Goal: Transaction & Acquisition: Purchase product/service

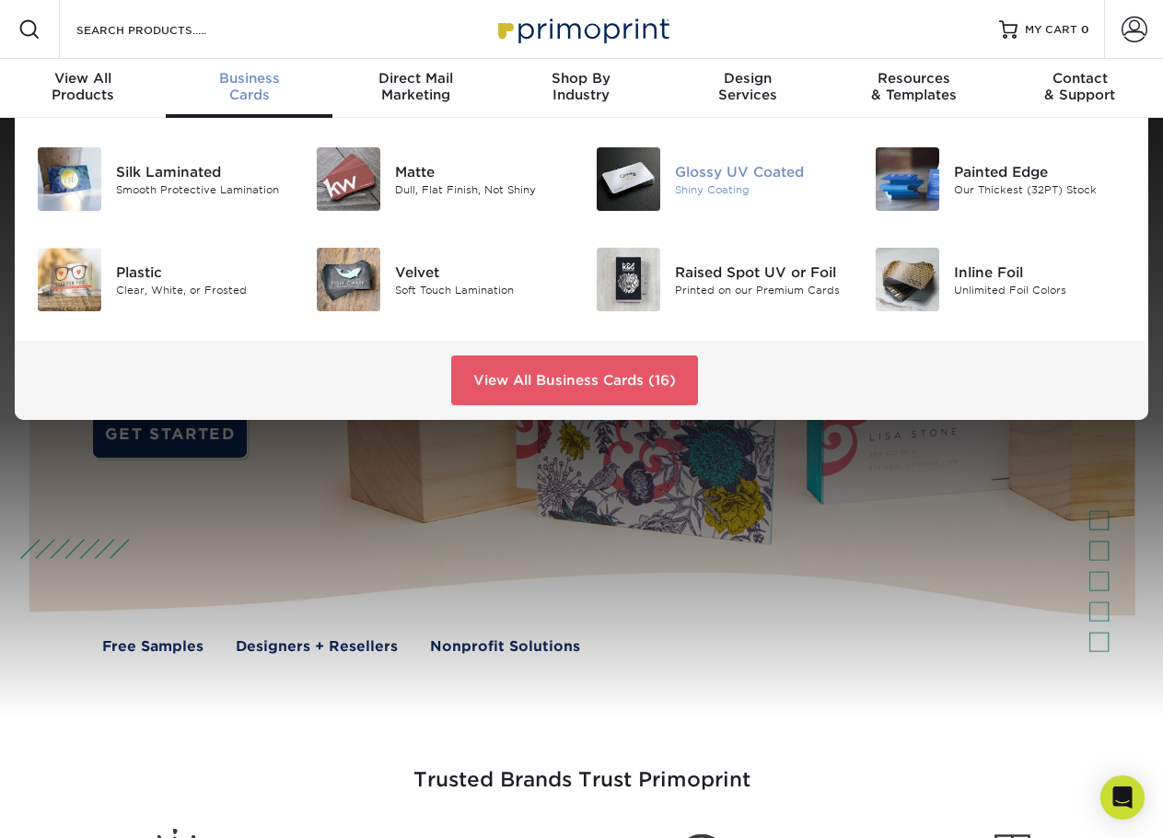
click at [722, 173] on div "Glossy UV Coated" at bounding box center [761, 171] width 172 height 20
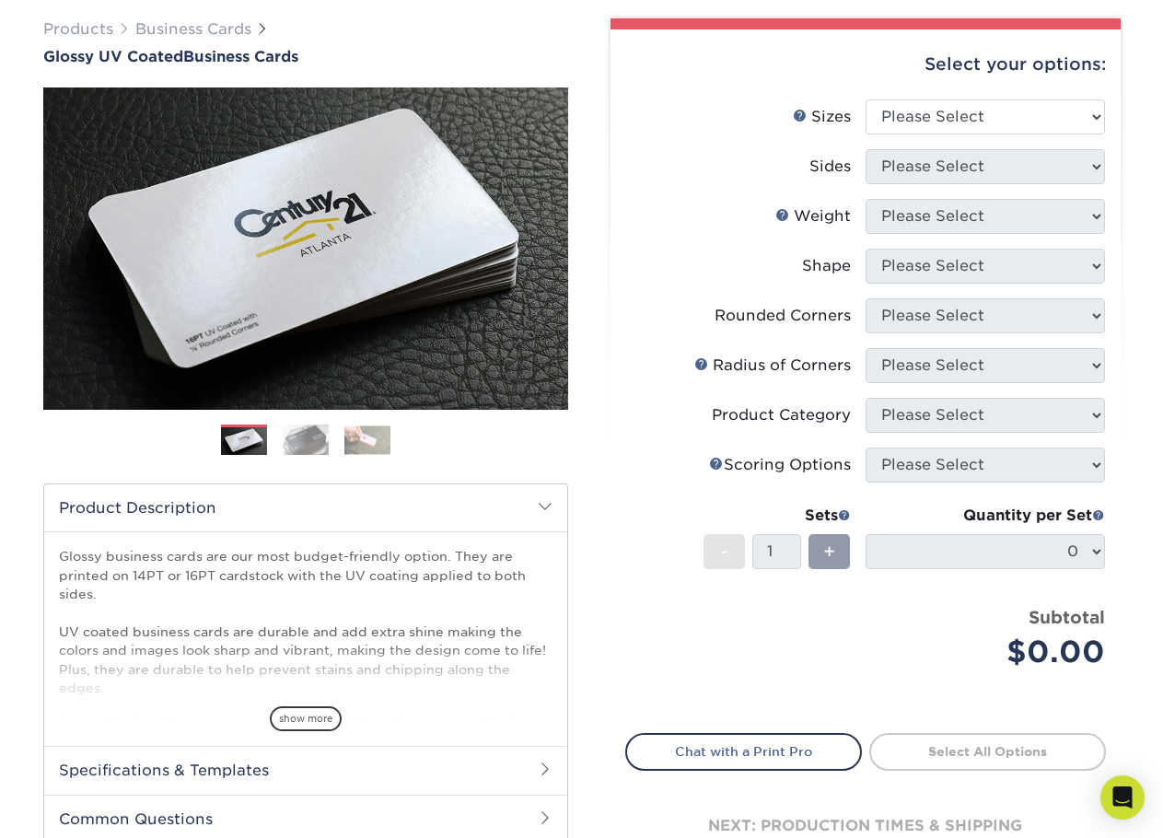
scroll to position [214, 0]
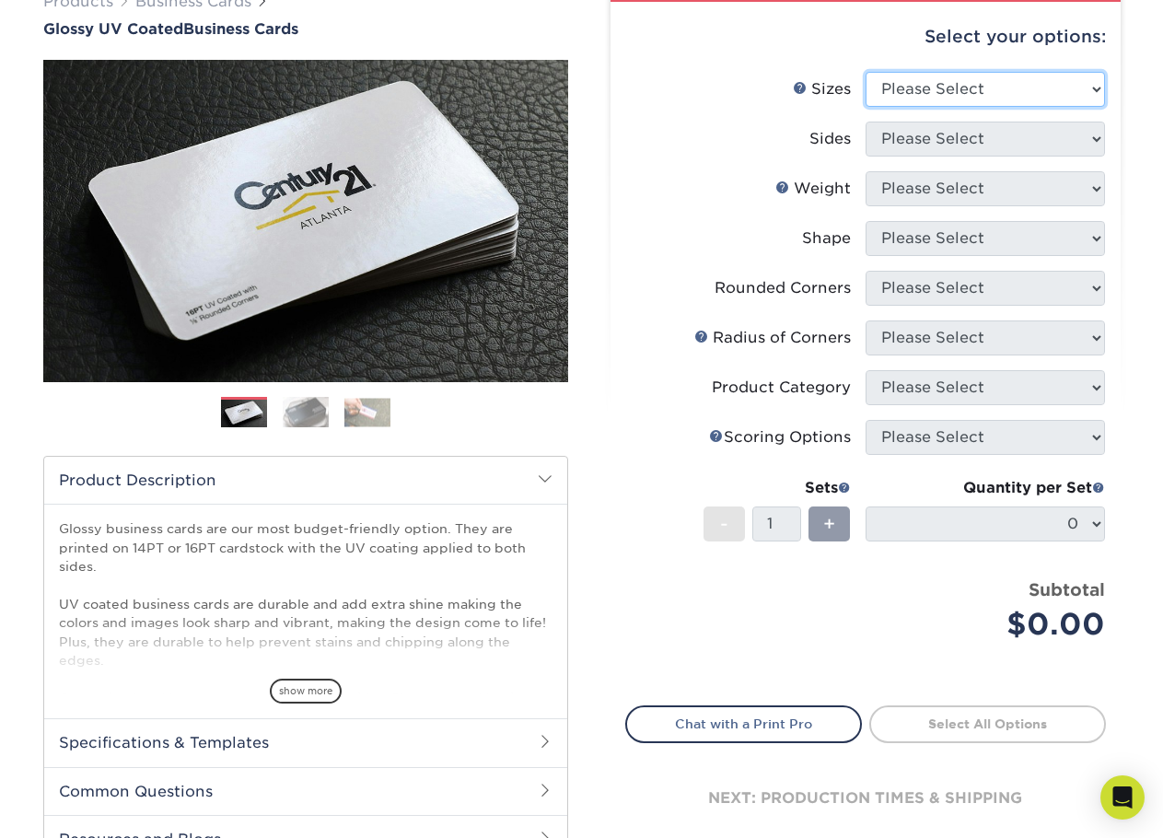
click at [1096, 86] on select "Please Select 1.5" x 3.5" - Mini 1.75" x 3.5" - Mini 2" x 2" - Square 2" x 3" -…" at bounding box center [984, 89] width 239 height 35
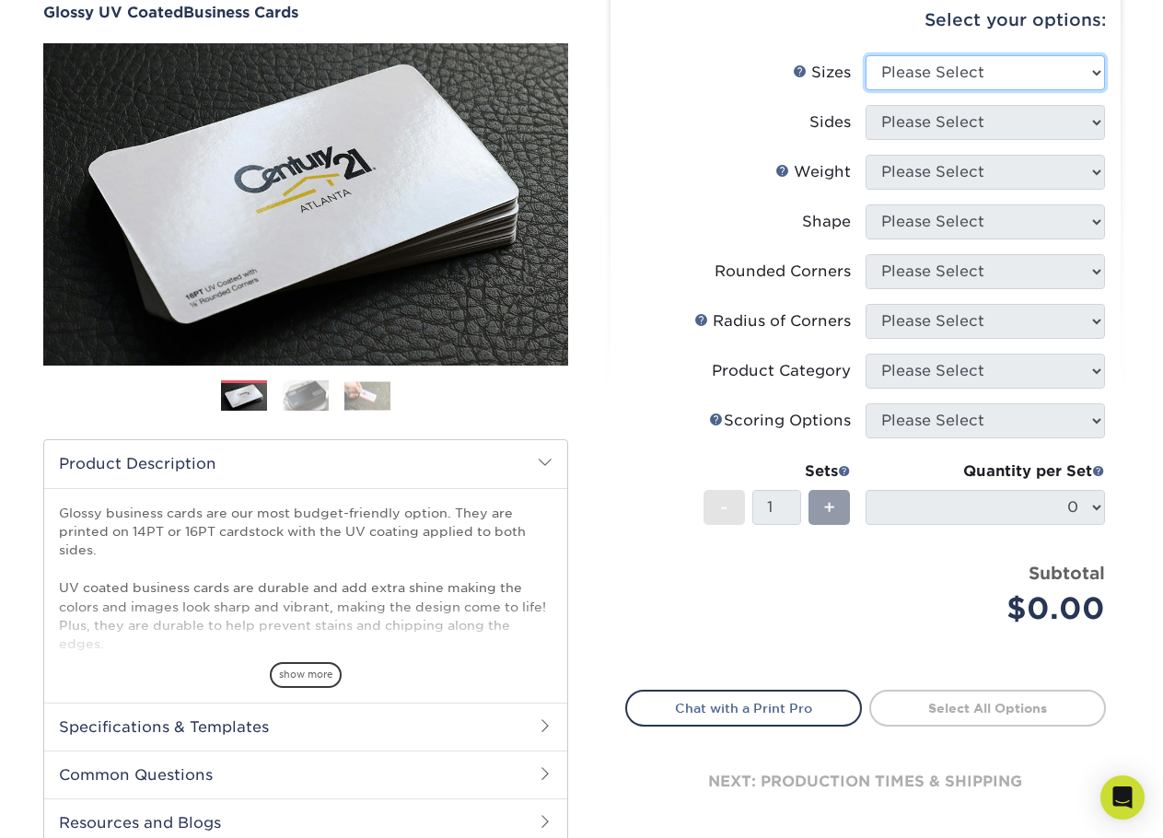
scroll to position [164, 0]
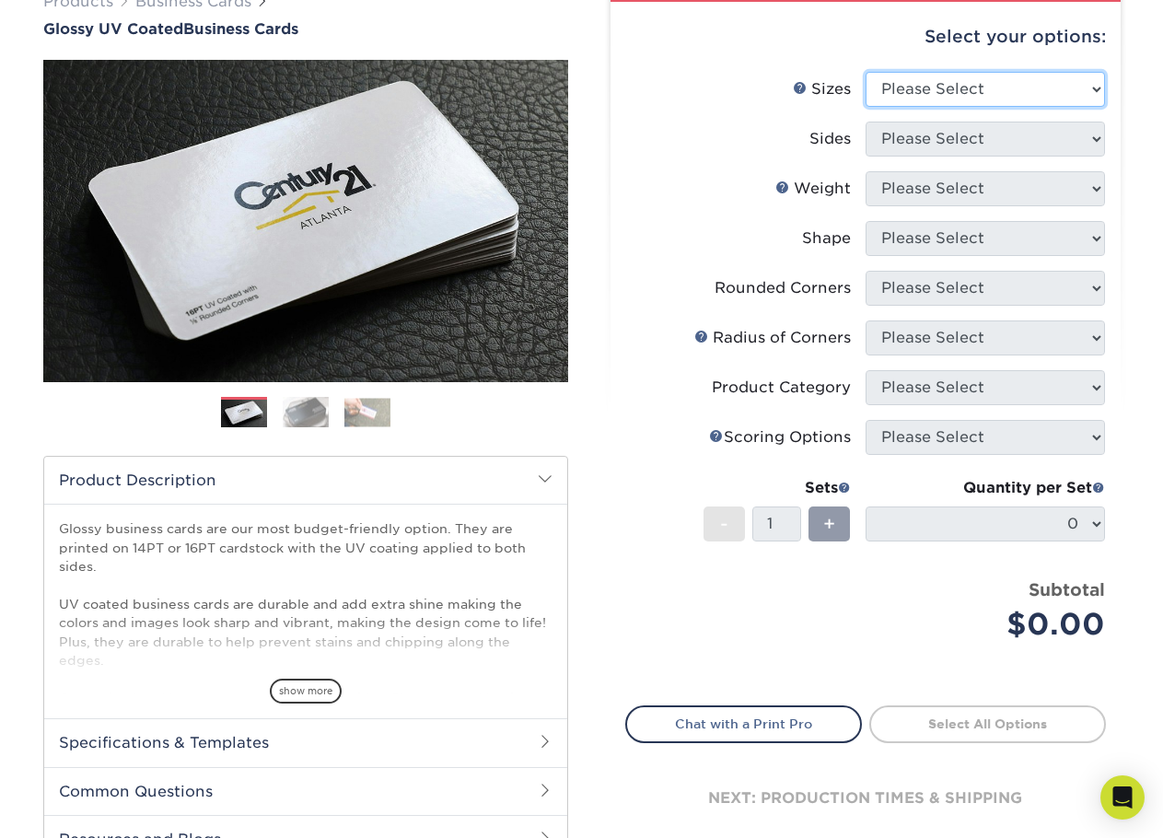
select select "2.00x3.50"
click at [865, 72] on select "Please Select 1.5" x 3.5" - Mini 1.75" x 3.5" - Mini 2" x 2" - Square 2" x 3" -…" at bounding box center [984, 89] width 239 height 35
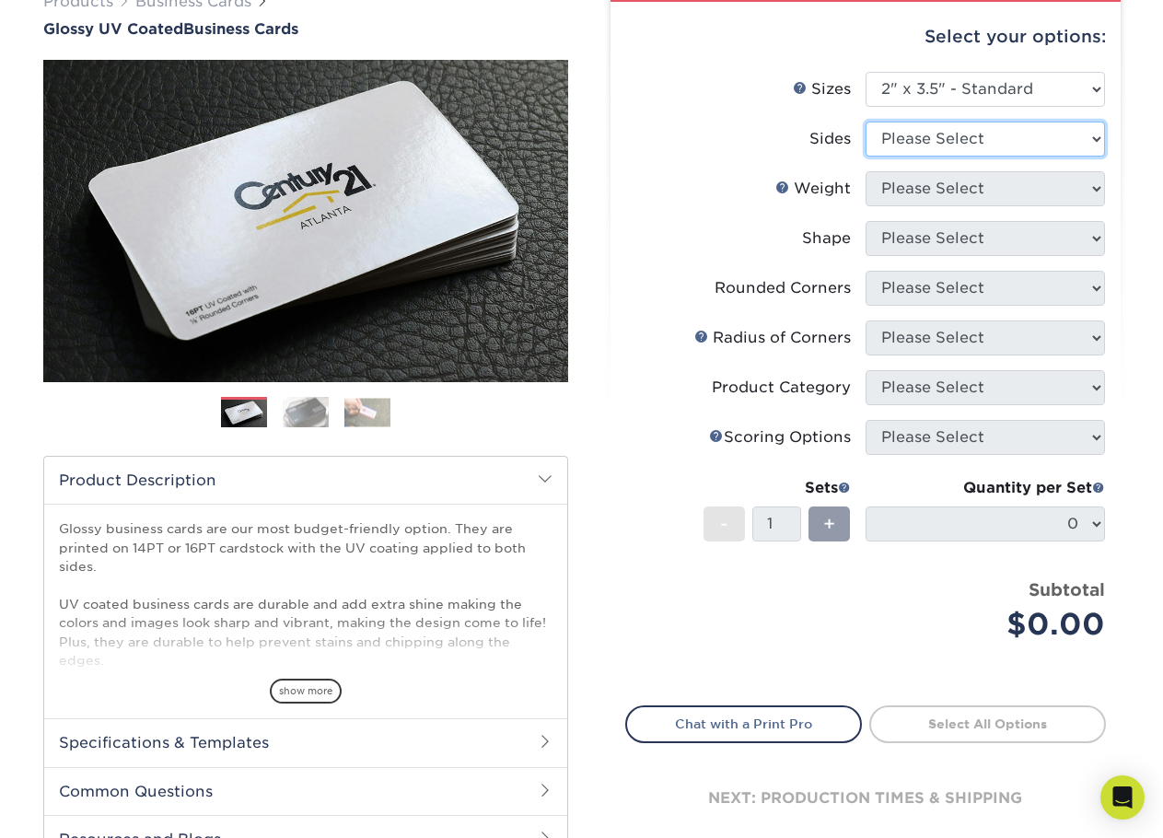
click at [977, 131] on select "Please Select Print Both Sides Print Front Only" at bounding box center [984, 139] width 239 height 35
select select "13abbda7-1d64-4f25-8bb2-c179b224825d"
click at [865, 122] on select "Please Select Print Both Sides Print Front Only" at bounding box center [984, 139] width 239 height 35
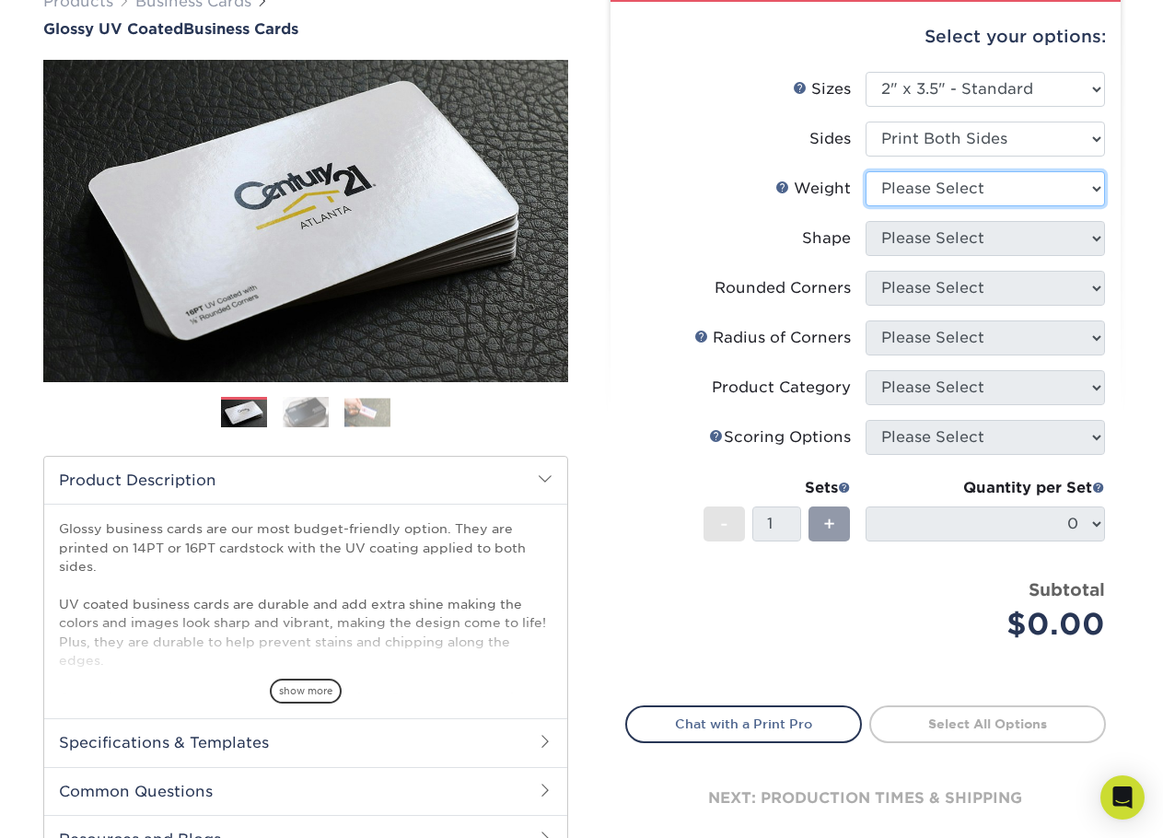
click at [991, 192] on select "Please Select 16PT 14PT" at bounding box center [984, 188] width 239 height 35
select select "16PT"
click at [865, 171] on select "Please Select 16PT 14PT" at bounding box center [984, 188] width 239 height 35
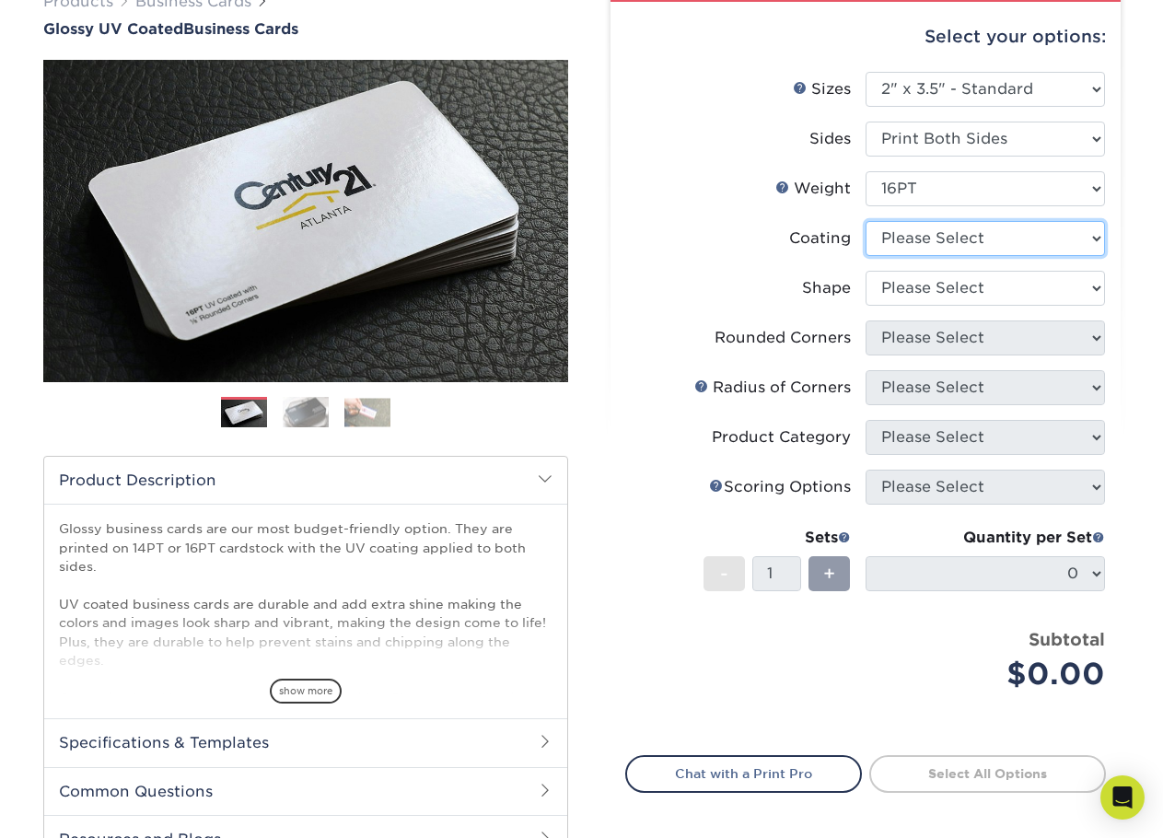
click at [986, 243] on select at bounding box center [984, 238] width 239 height 35
select select "ae367451-b2b8-45df-a344-0f05b6a12993"
click at [865, 221] on select at bounding box center [984, 238] width 239 height 35
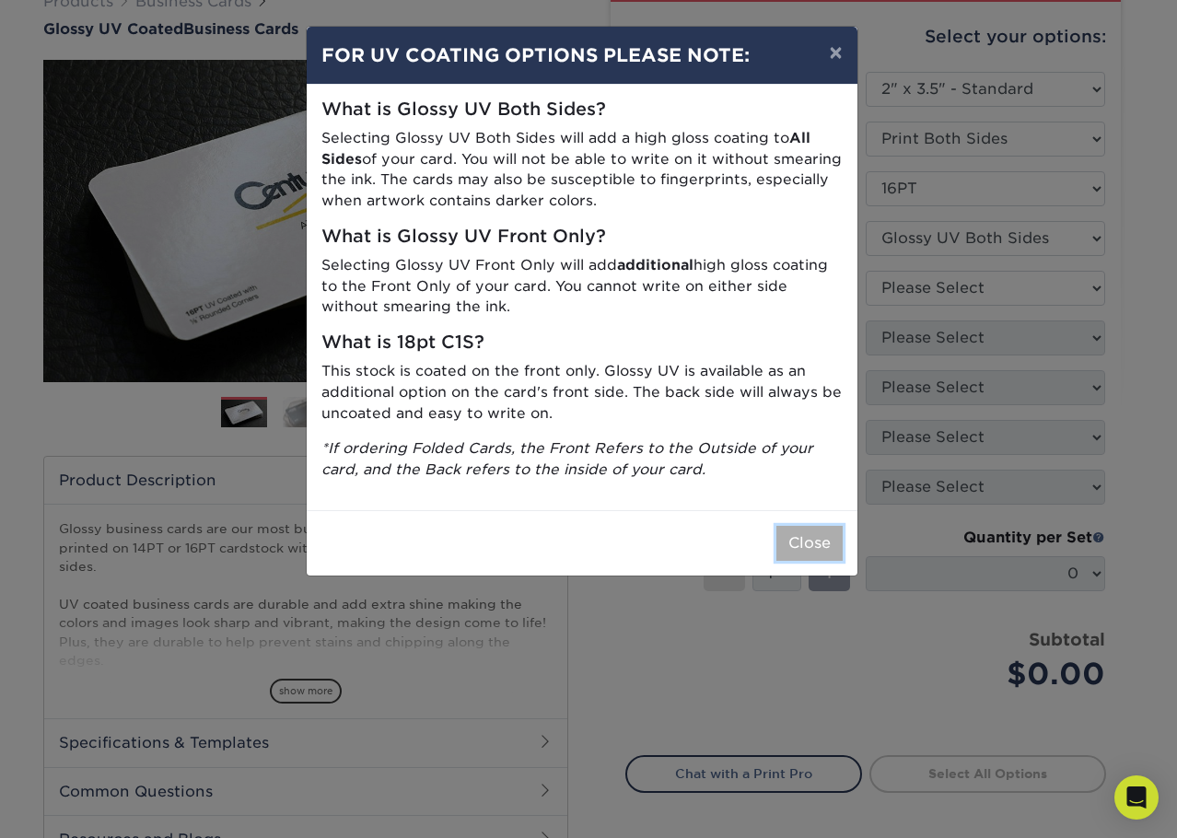
click at [794, 546] on button "Close" at bounding box center [809, 543] width 66 height 35
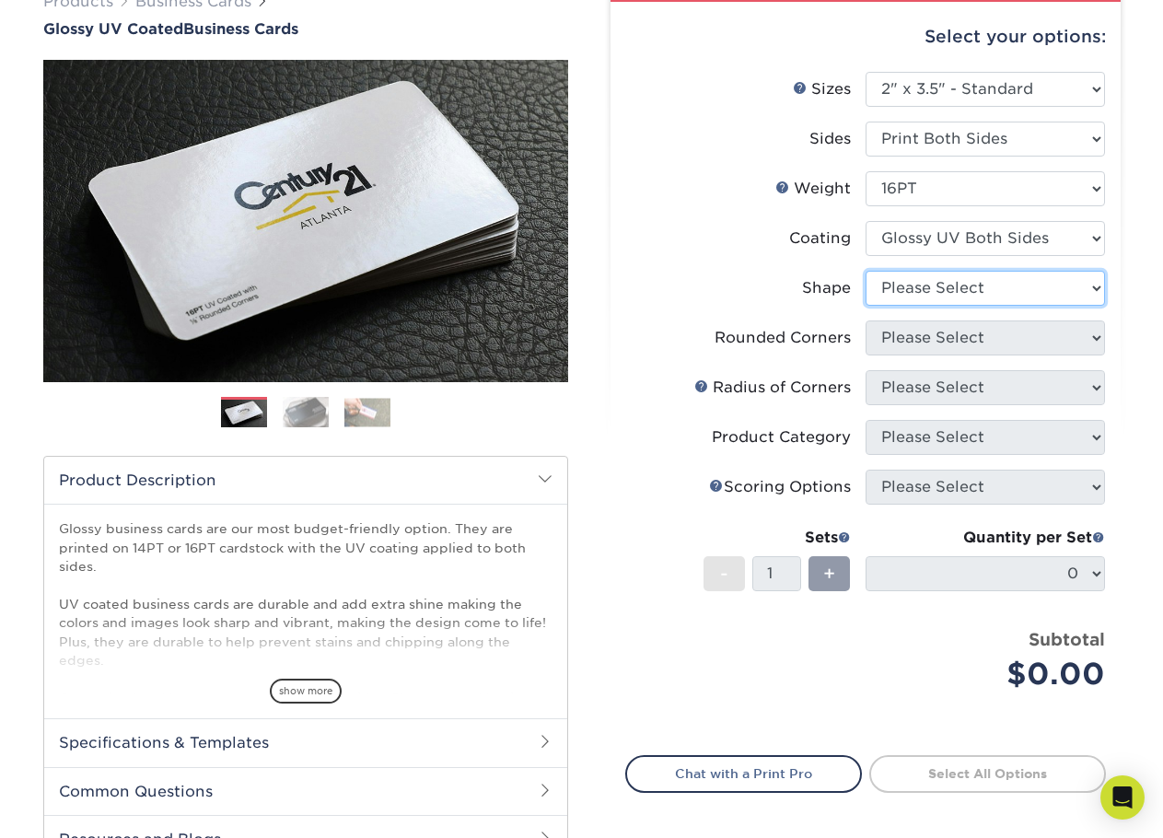
click at [956, 295] on select "Please Select Standard Oval" at bounding box center [984, 288] width 239 height 35
click at [865, 271] on select "Please Select Standard Oval" at bounding box center [984, 288] width 239 height 35
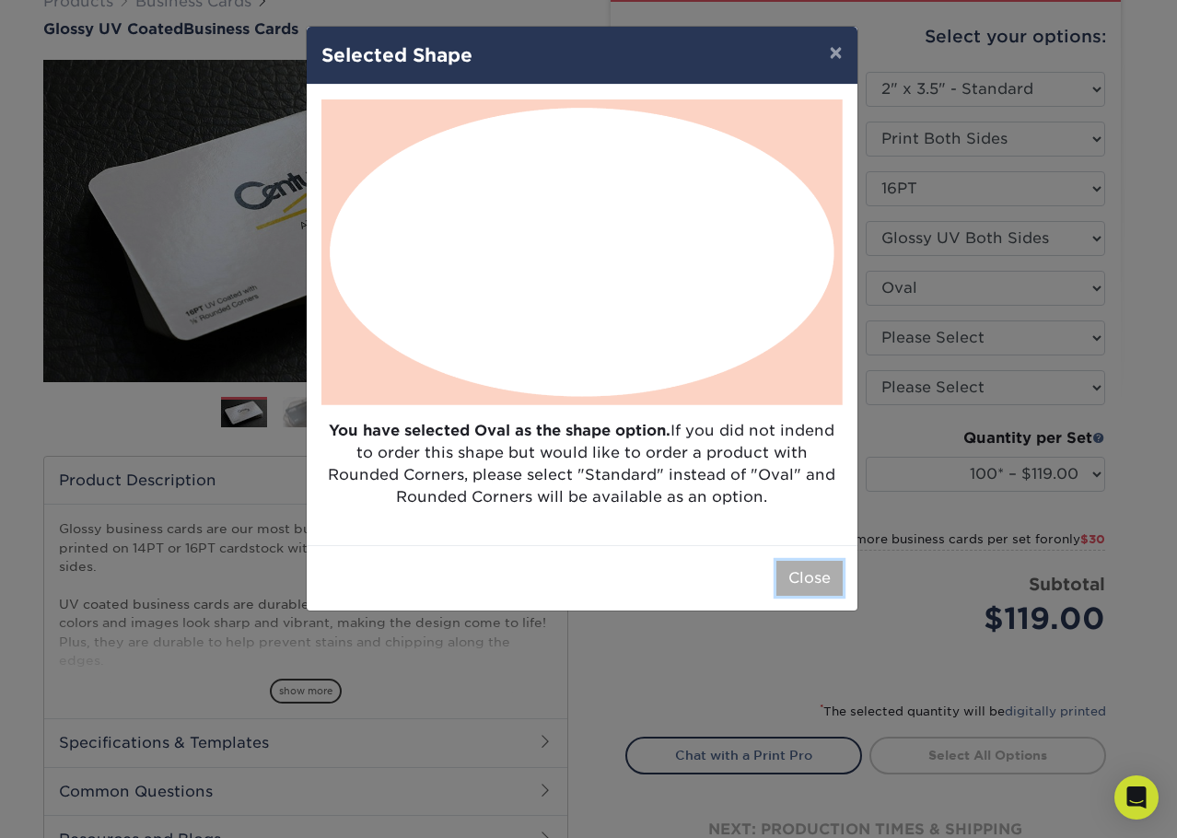
click at [819, 577] on button "Close" at bounding box center [809, 578] width 66 height 35
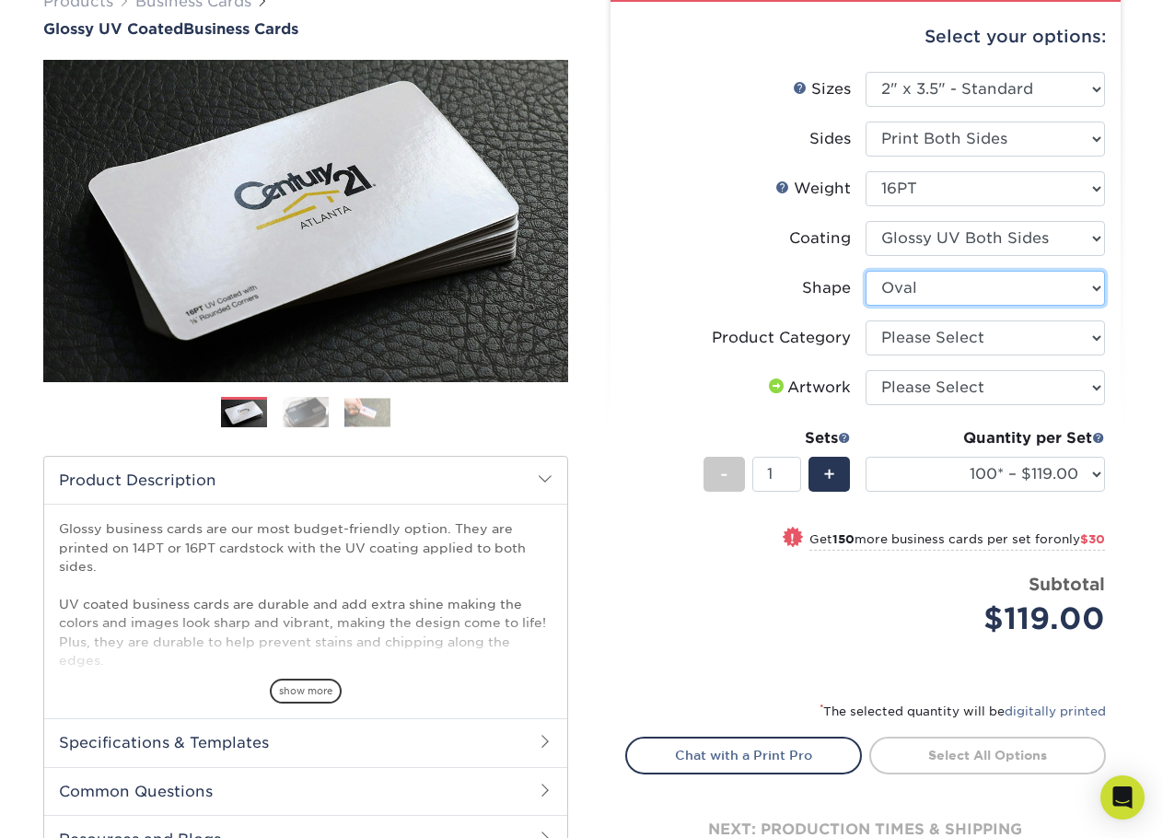
click at [974, 283] on select "Please Select Standard Oval" at bounding box center [984, 288] width 239 height 35
select select "standard"
click at [865, 271] on select "Please Select Standard Oval" at bounding box center [984, 288] width 239 height 35
select select
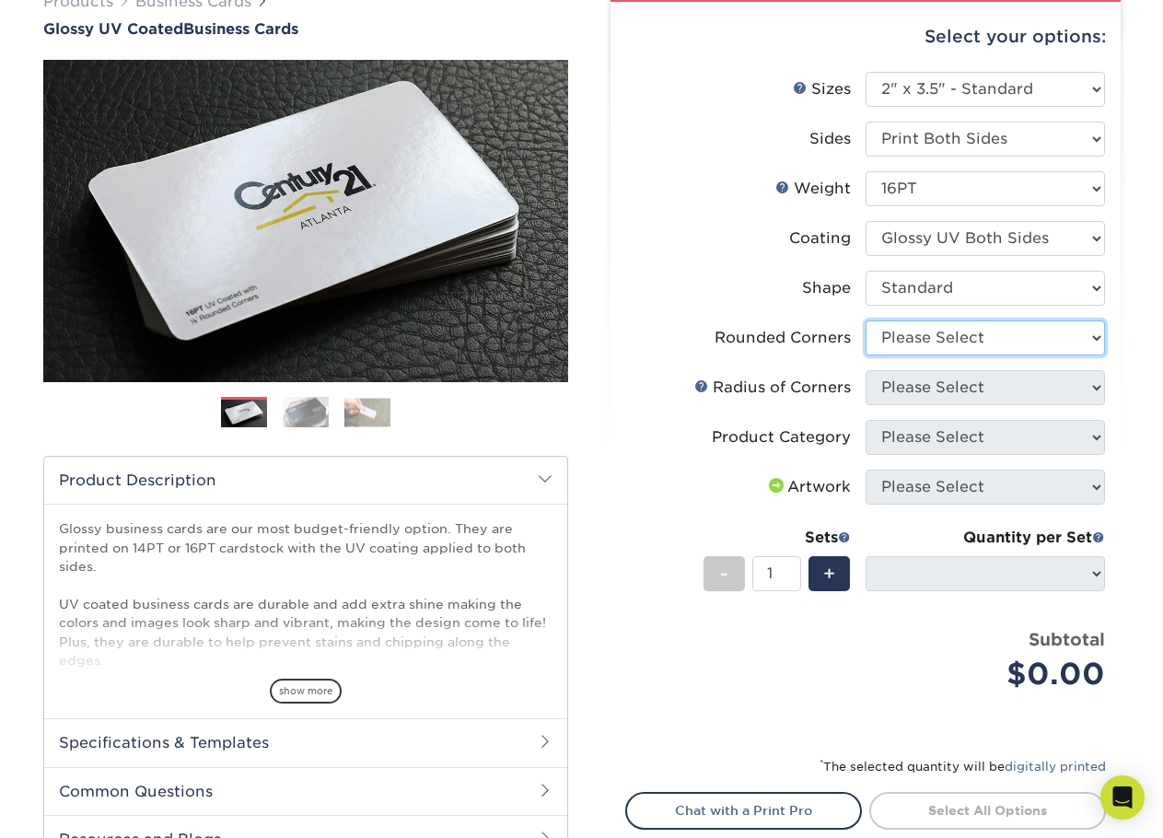
click at [944, 334] on select "Please Select Yes - Round 2 Corners Yes - Round 4 Corners No" at bounding box center [984, 337] width 239 height 35
select select "76a3b848-63b4-4449-aad1-d9e81d5a60f5"
click at [865, 320] on select "Please Select Yes - Round 2 Corners Yes - Round 4 Corners No" at bounding box center [984, 337] width 239 height 35
select select "-1"
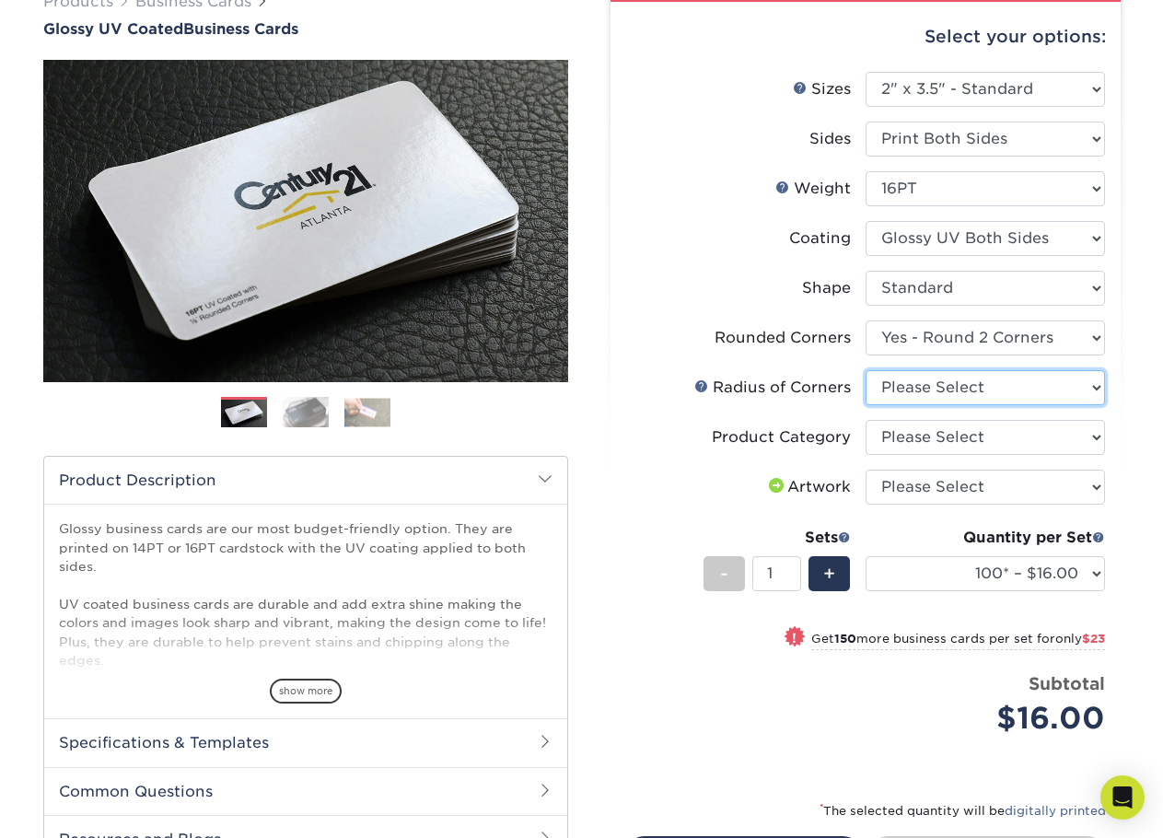
click at [950, 390] on select "Please Select Rounded 1/8" Rounded 1/4"" at bounding box center [984, 387] width 239 height 35
select select "479fbfe7-6a0c-4895-8c9a-81739b7486c9"
click at [865, 370] on select "Please Select Rounded 1/8" Rounded 1/4"" at bounding box center [984, 387] width 239 height 35
click at [909, 443] on select "Please Select Business Cards" at bounding box center [984, 437] width 239 height 35
select select "3b5148f1-0588-4f88-a218-97bcfdce65c1"
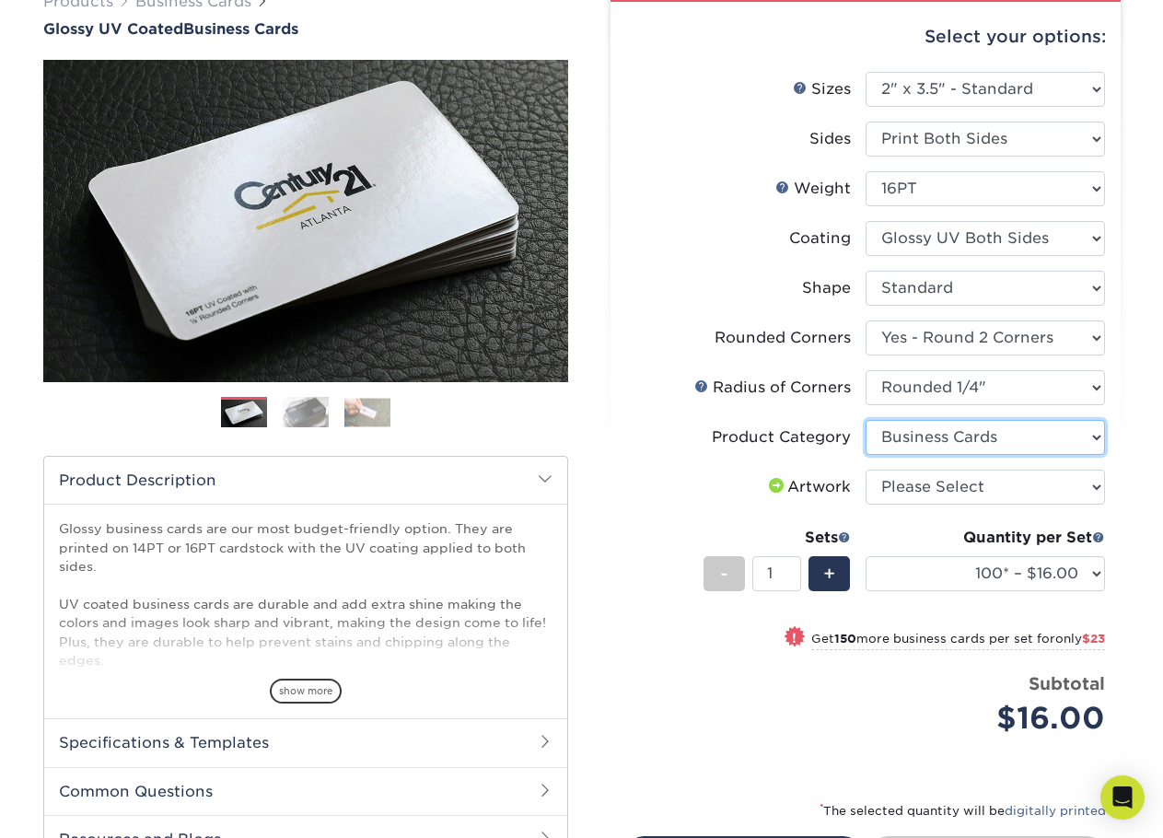
click at [865, 420] on select "Please Select Business Cards" at bounding box center [984, 437] width 239 height 35
click at [899, 486] on select "Please Select I will upload files I need a design - $100" at bounding box center [984, 487] width 239 height 35
select select "upload"
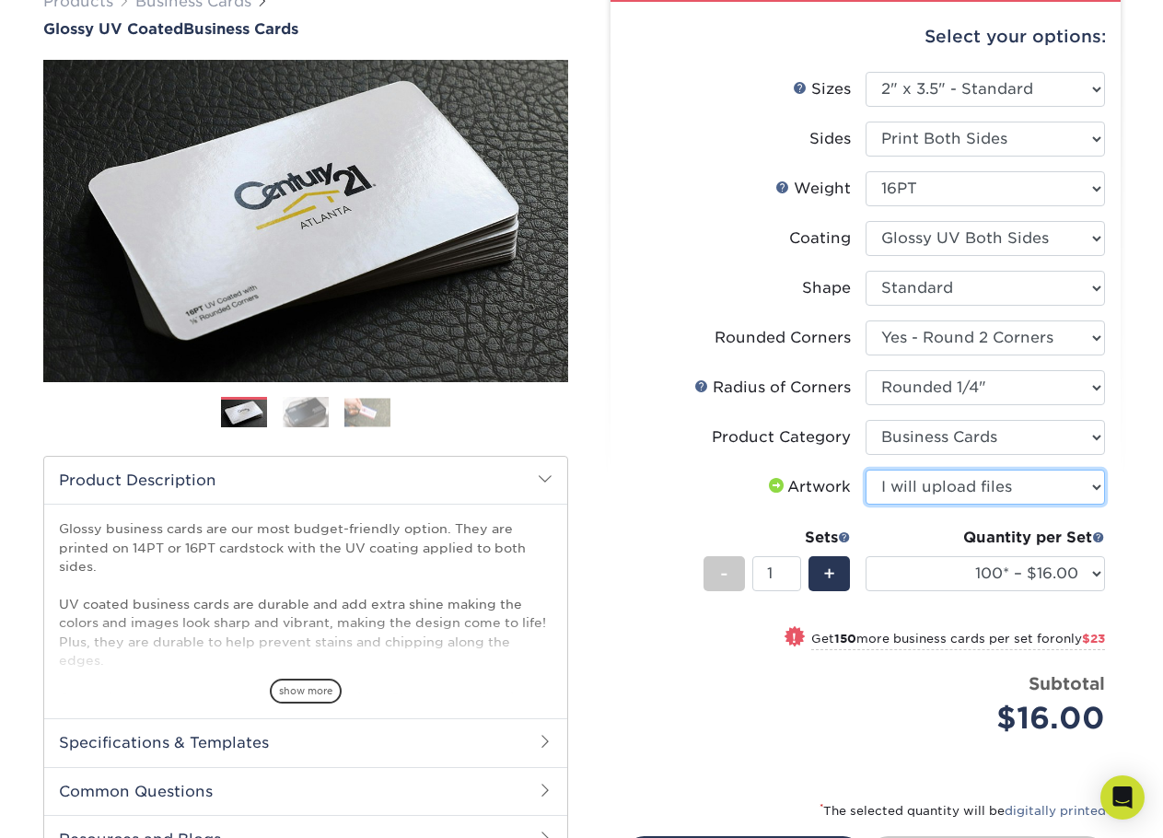
click at [865, 470] on select "Please Select I will upload files I need a design - $100" at bounding box center [984, 487] width 239 height 35
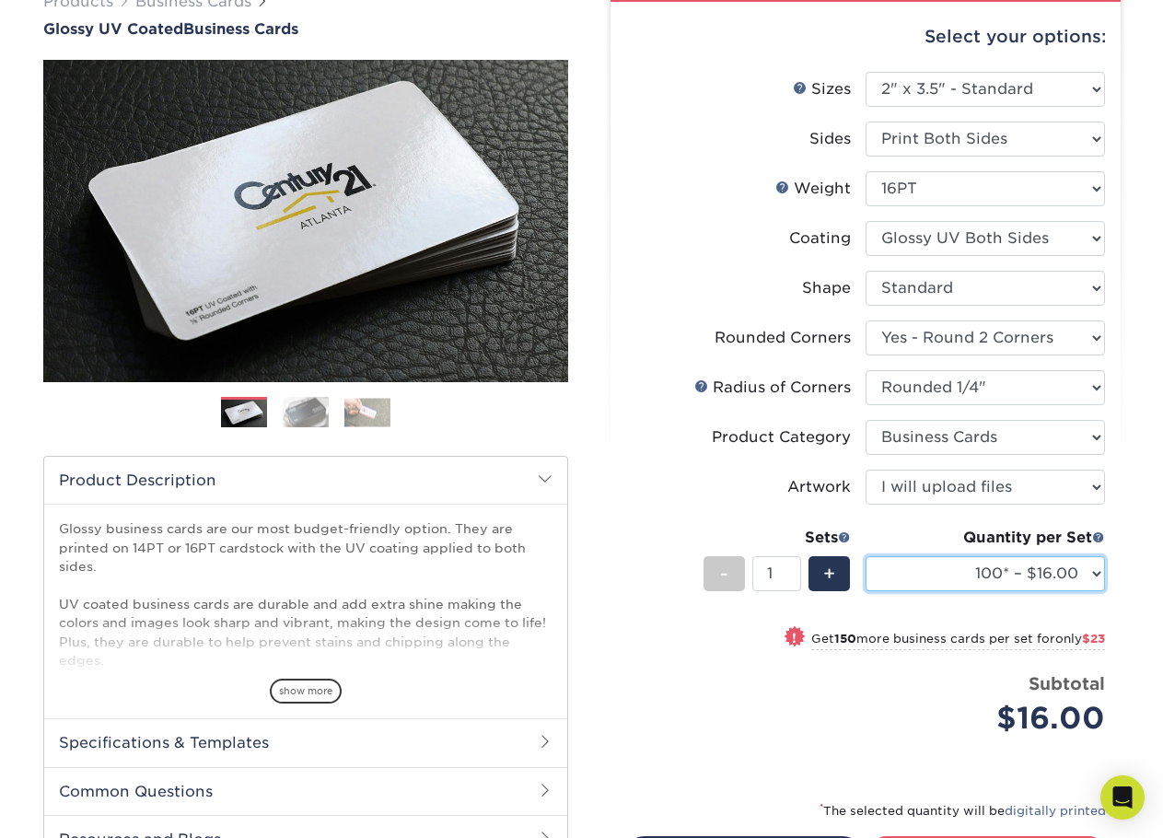
click at [1094, 574] on select "100* – $16.00 250* – $39.00 500 – $77.00 1000 – $94.00 2500 – $173.00 5000 – $2…" at bounding box center [984, 573] width 239 height 35
select select "500 – $77.00"
click at [865, 556] on select "100* – $16.00 250* – $39.00 500 – $77.00 1000 – $94.00 2500 – $173.00 5000 – $2…" at bounding box center [984, 573] width 239 height 35
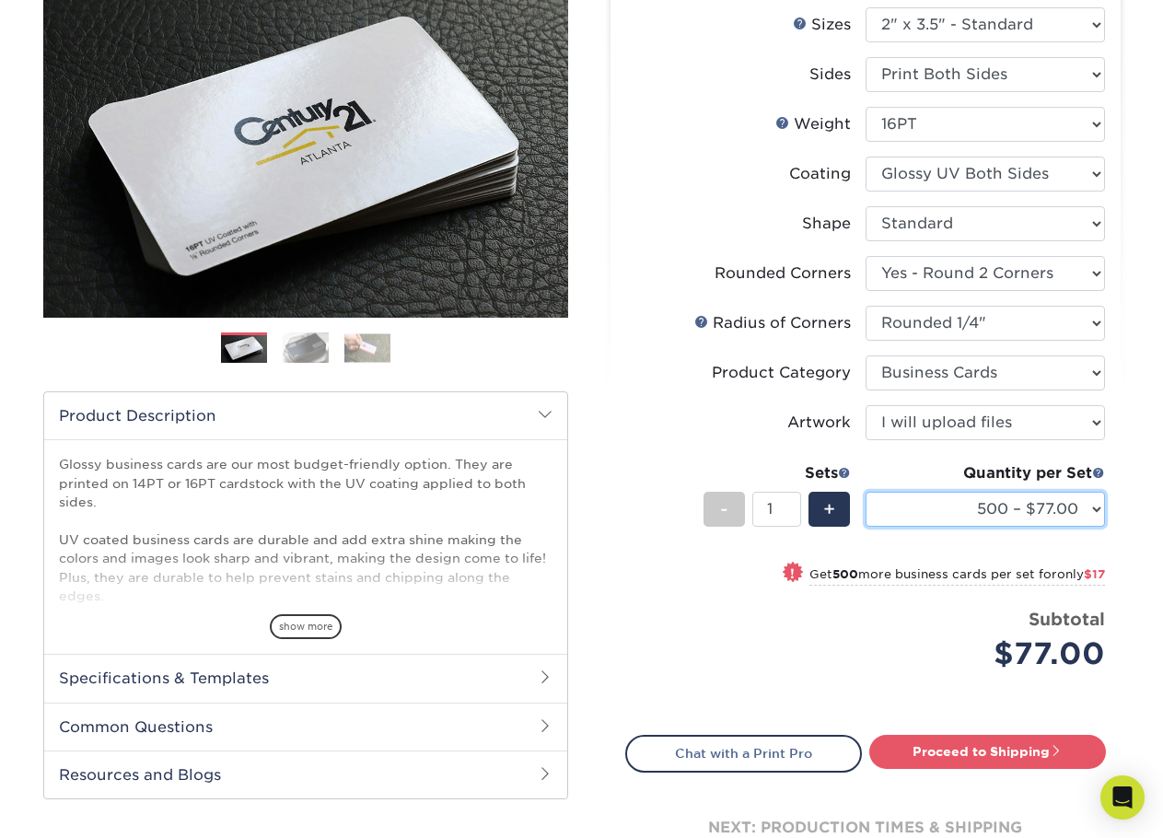
scroll to position [256, 0]
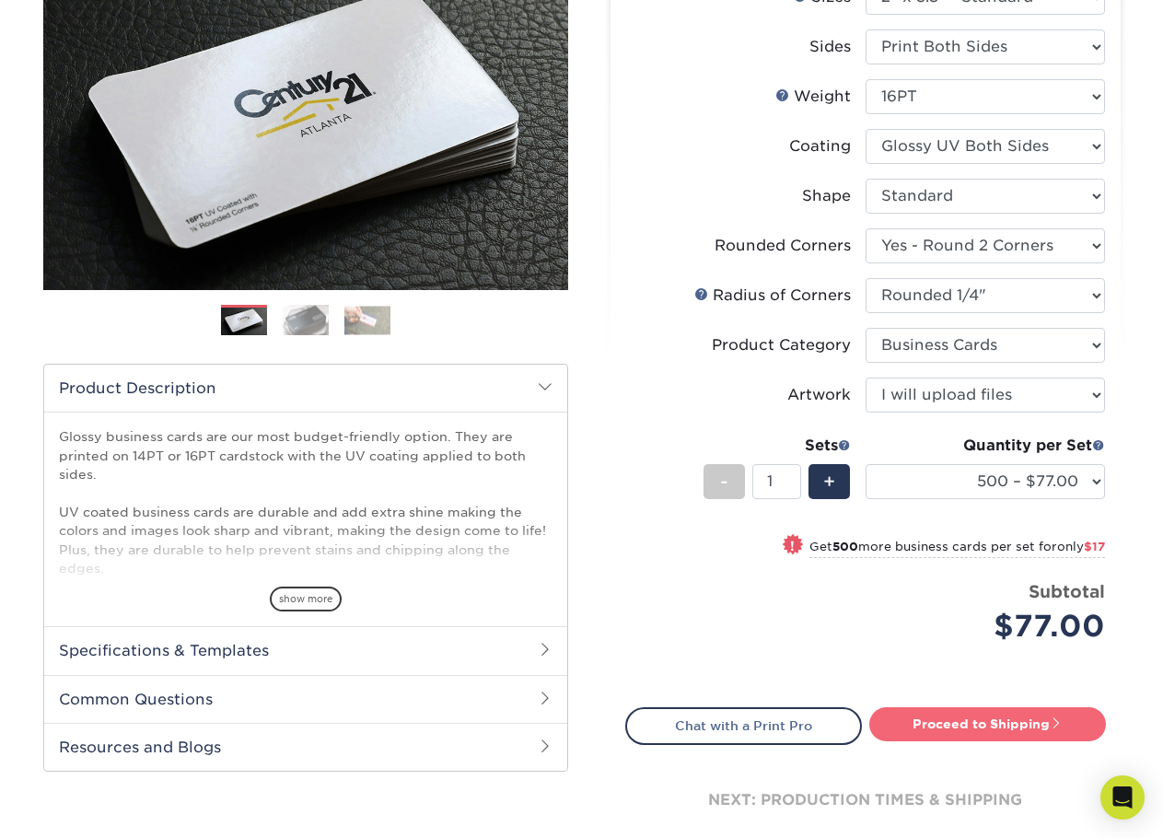
click at [987, 719] on link "Proceed to Shipping" at bounding box center [987, 723] width 237 height 33
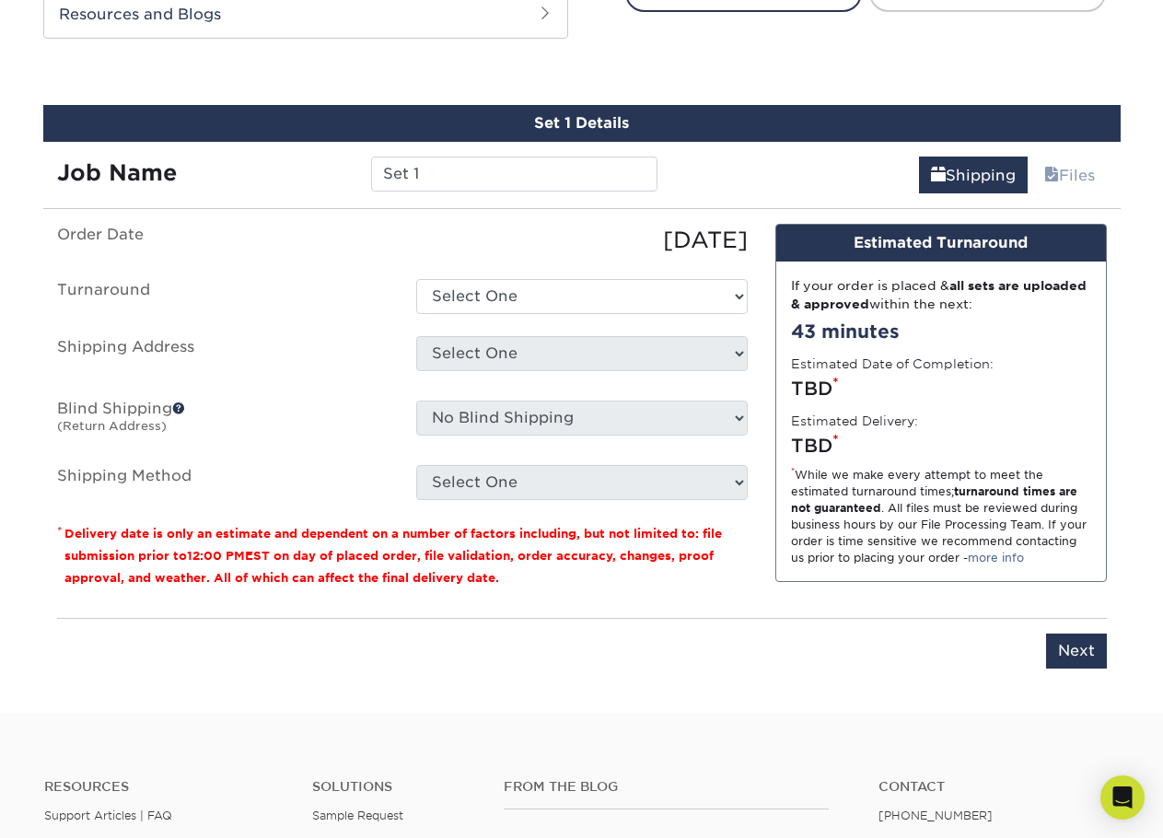
scroll to position [1014, 0]
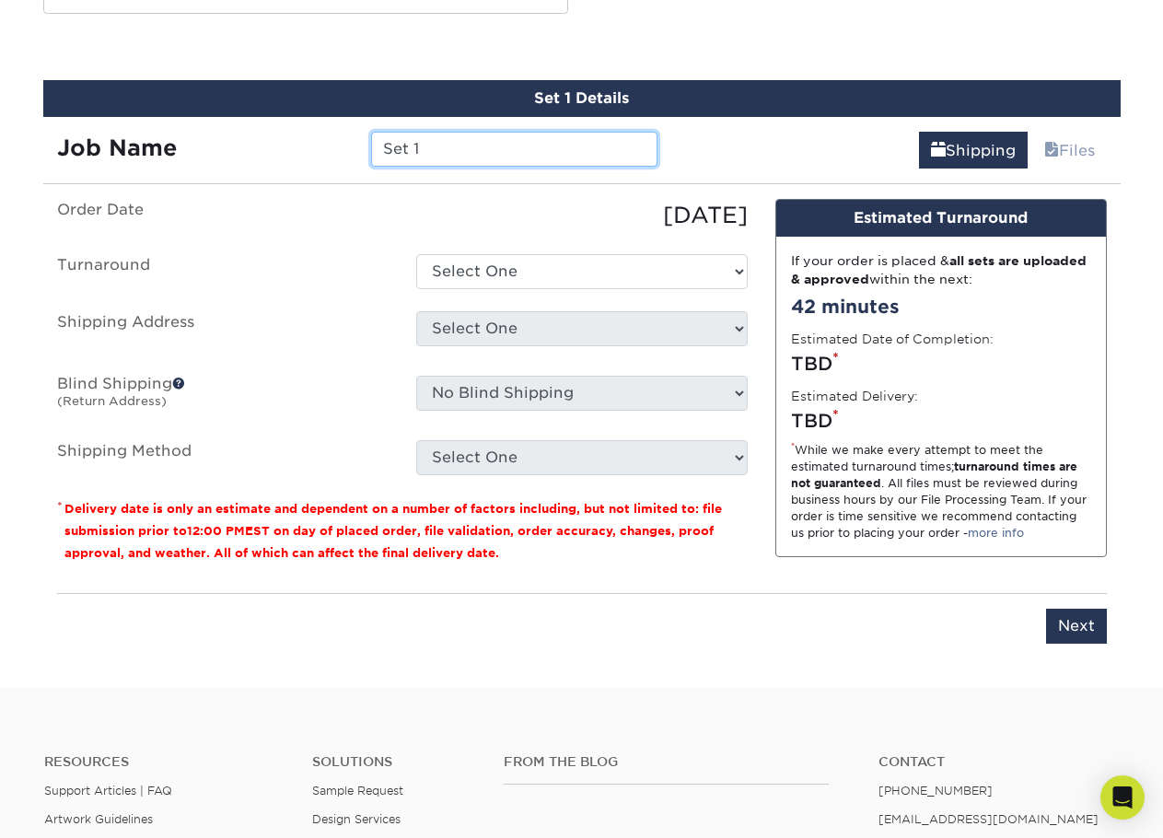
click at [435, 158] on input "Set 1" at bounding box center [514, 149] width 286 height 35
drag, startPoint x: 433, startPoint y: 152, endPoint x: 308, endPoint y: 160, distance: 124.6
click at [308, 160] on div "Job Name Set 1" at bounding box center [357, 149] width 629 height 35
paste input "I Love My Church Card 2025_Fall Season F"
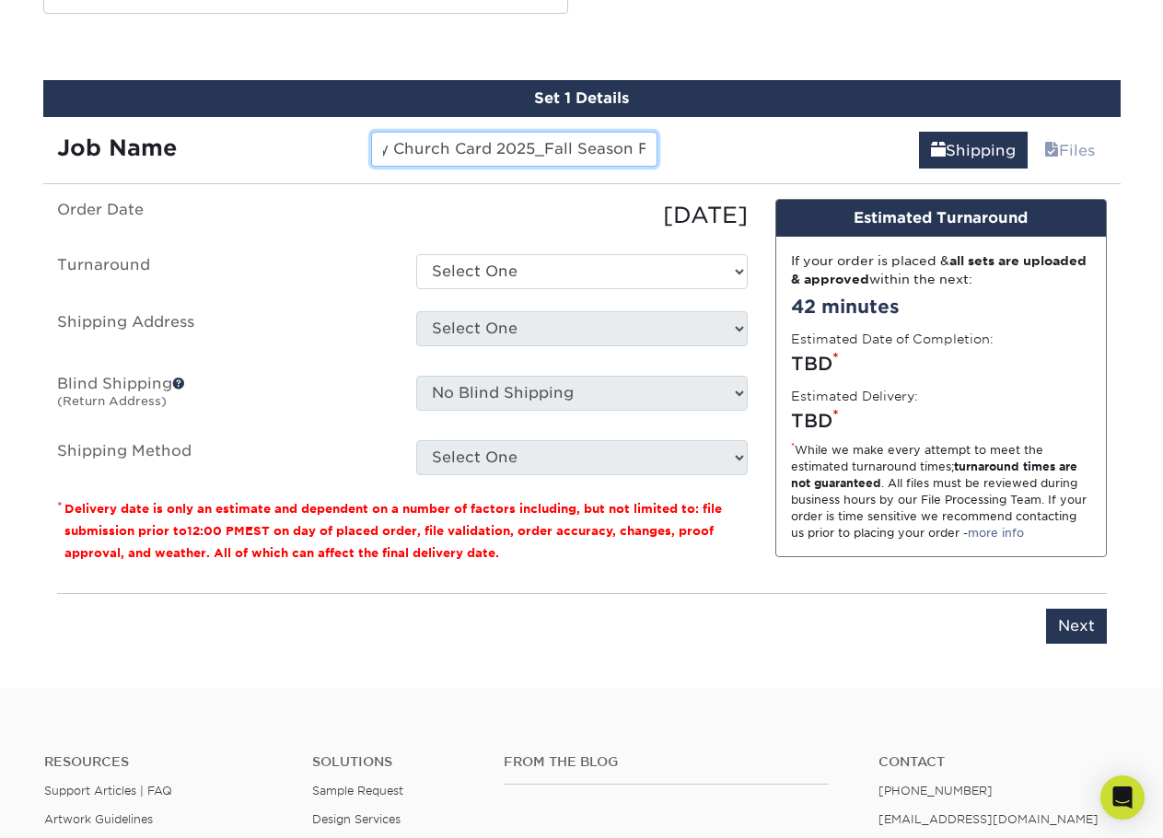
type input "I Love My Church Card 2025_Fall Season F"
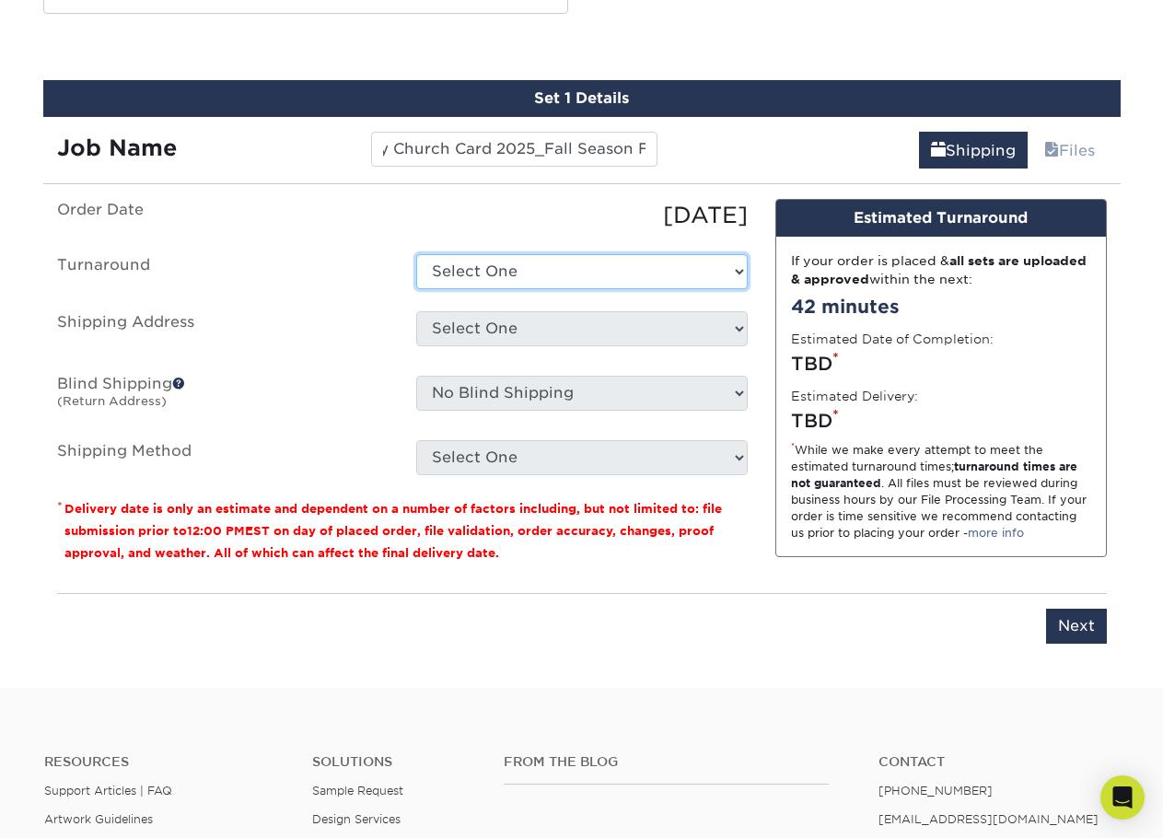
click at [568, 273] on select "Select One 2-4 Business Days 2 Day Next Business Day" at bounding box center [581, 271] width 331 height 35
select select "b7ea2072-59de-4787-94f8-cfd055b4df7e"
click at [416, 254] on select "Select One 2-4 Business Days 2 Day Next Business Day" at bounding box center [581, 271] width 331 height 35
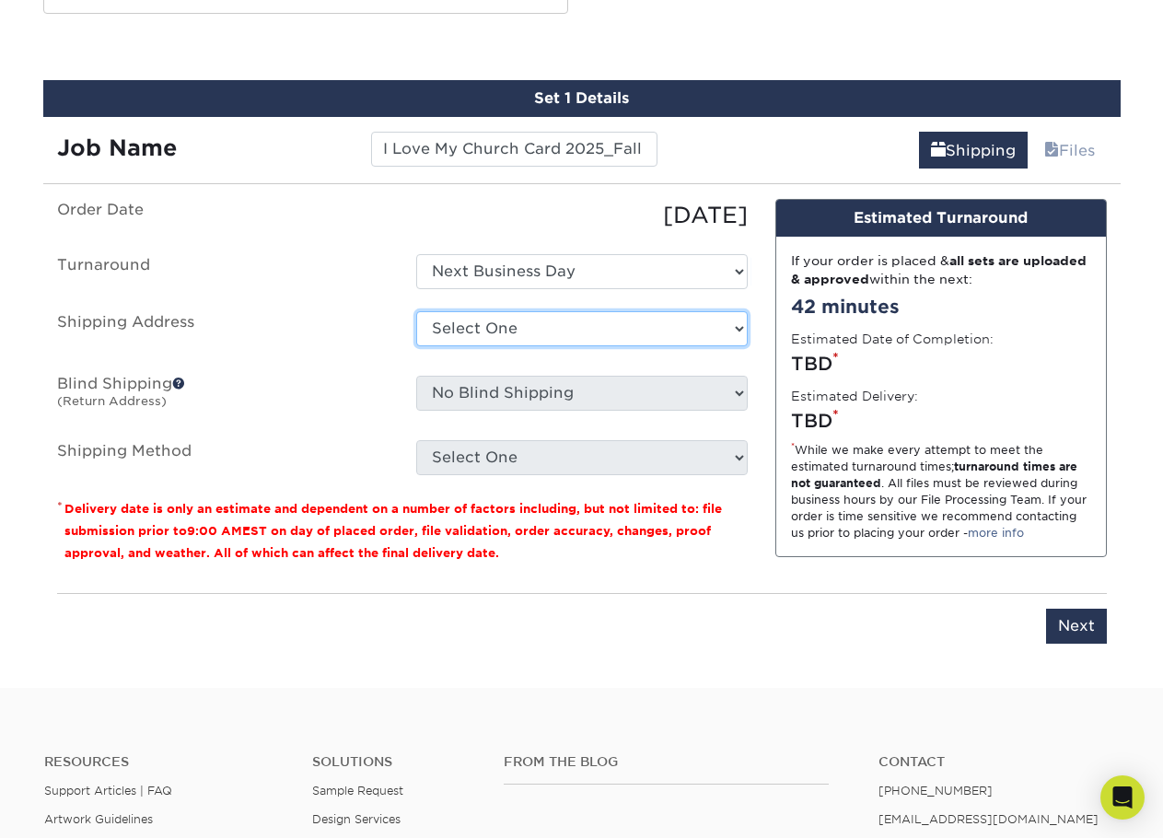
click at [537, 321] on select "Select One + Add New Address - Login" at bounding box center [581, 328] width 331 height 35
click at [525, 332] on select "Select One + Add New Address - Login" at bounding box center [581, 328] width 331 height 35
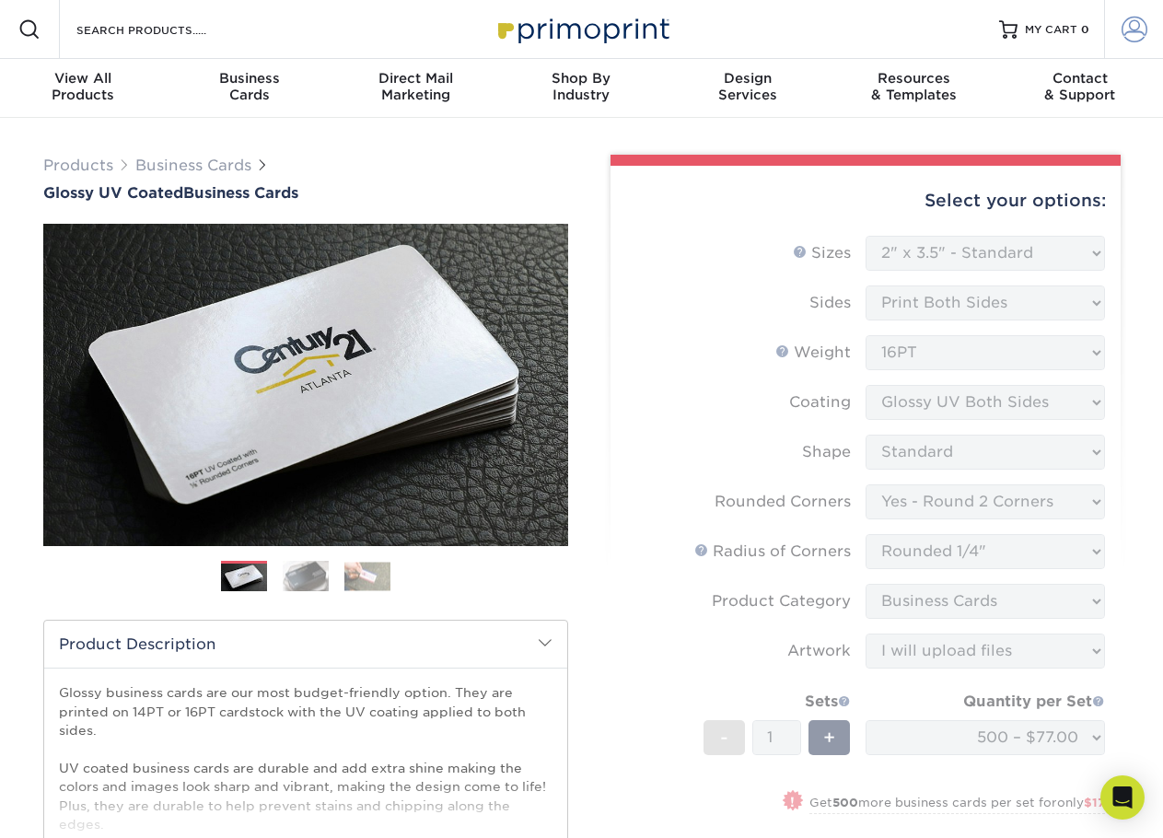
click at [1134, 29] on span at bounding box center [1134, 30] width 26 height 26
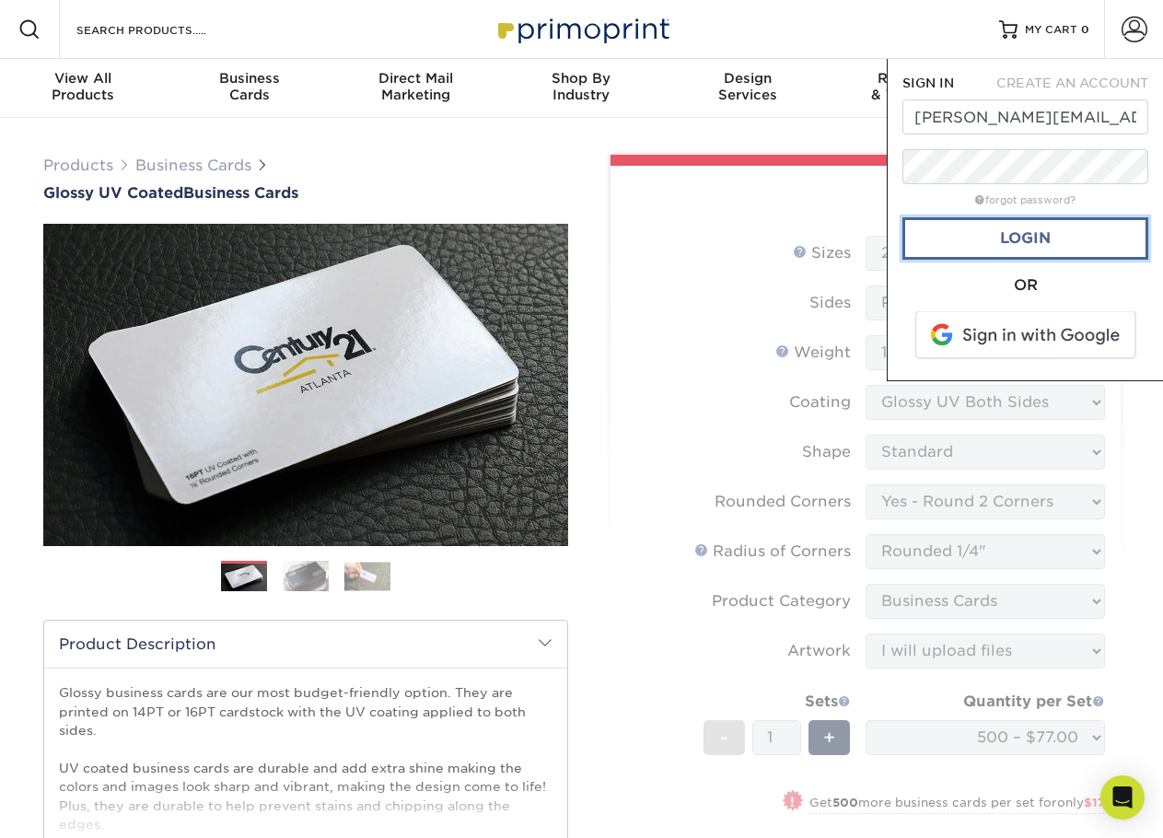
click at [1015, 239] on link "Login" at bounding box center [1025, 238] width 246 height 42
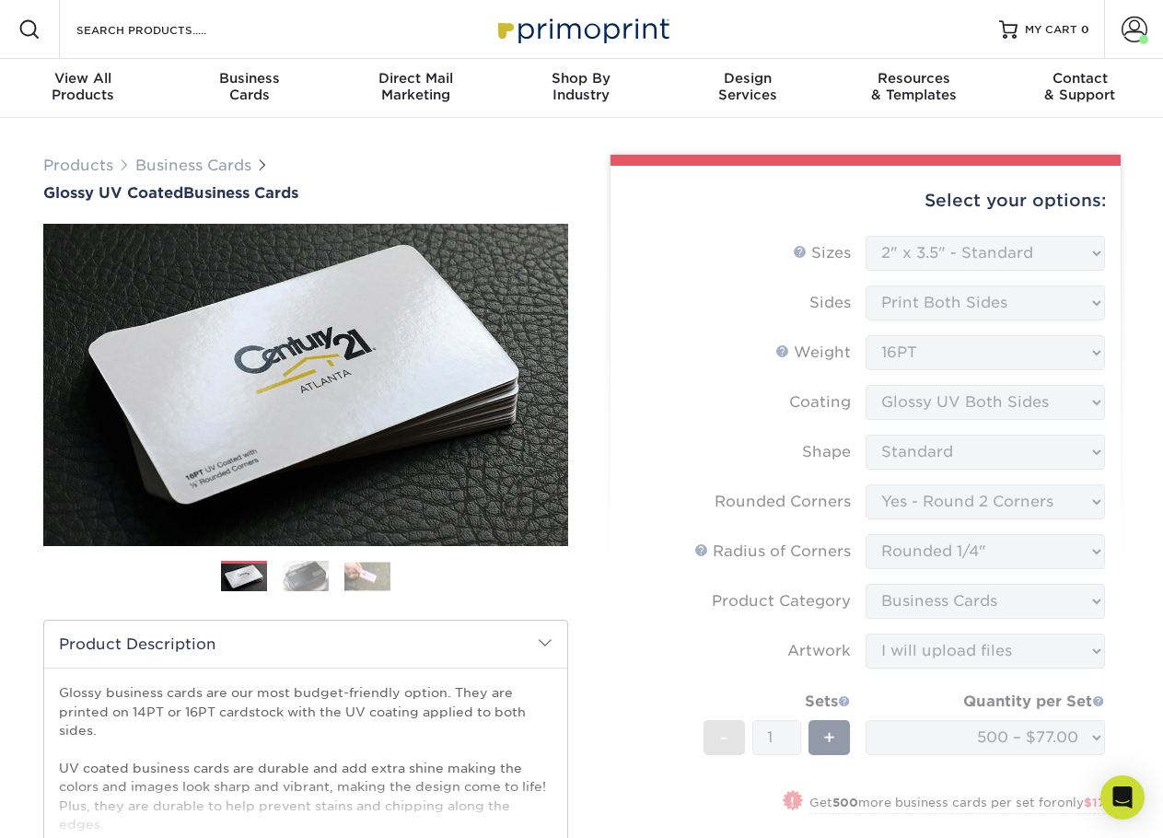
click at [755, 387] on form "Sizes Help Sizes Please Select 1.5" x 3.5" - Mini 1.75" x 3.5" - Mini 2" x 2" -…" at bounding box center [865, 589] width 481 height 706
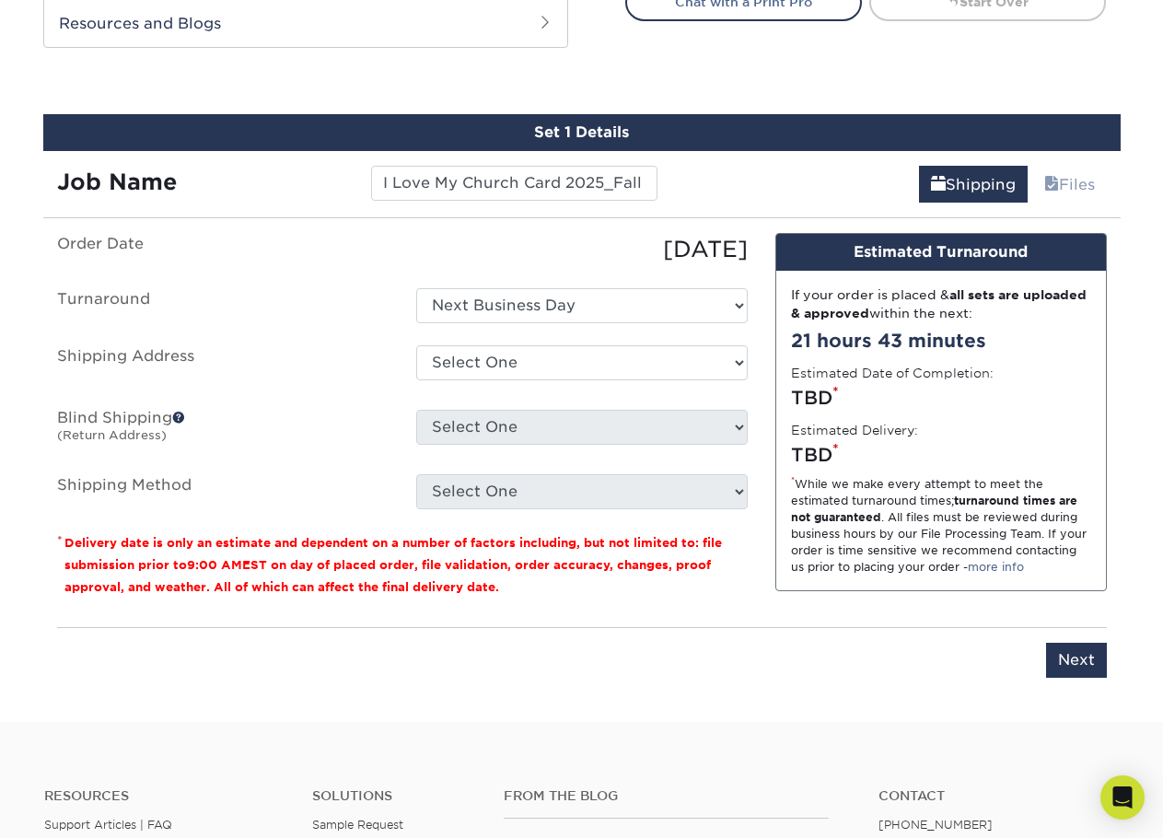
scroll to position [1013, 0]
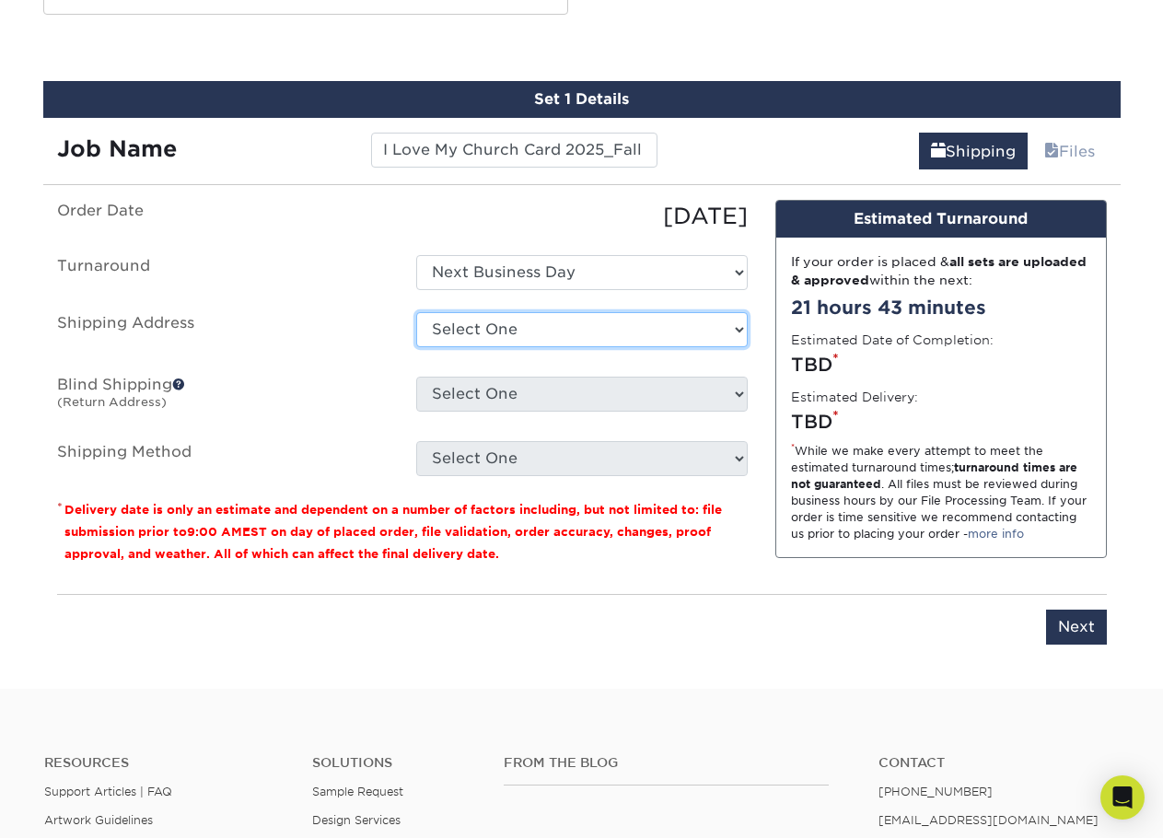
click at [625, 319] on select "Select One 715 LAKE ST, HUNTINGTON BEACH, CA 622 GENEVA AVE, HUNTINGTON BEACH, …" at bounding box center [581, 329] width 331 height 35
select select "249074"
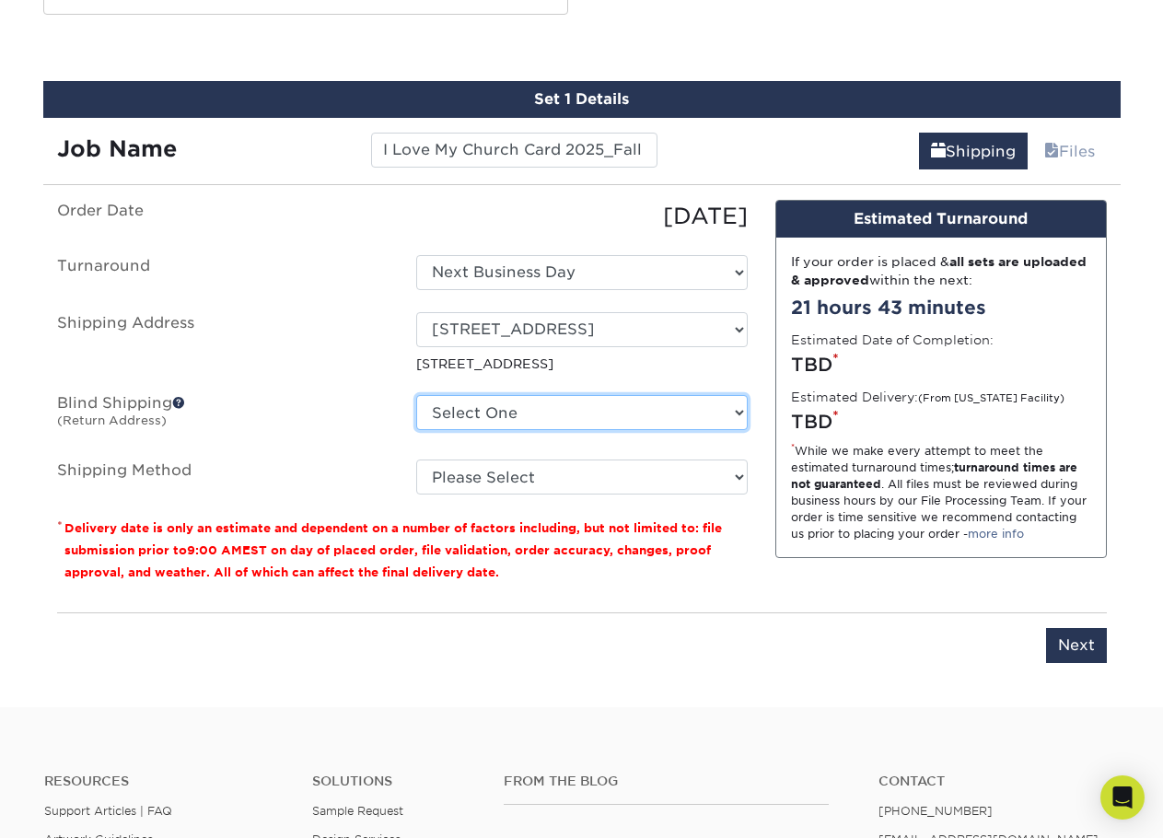
click at [714, 415] on select "Select One 715 LAKE ST, HUNTINGTON BEACH, CA 622 GENEVA AVE, HUNTINGTON BEACH, …" at bounding box center [581, 412] width 331 height 35
select select "57438"
click at [416, 395] on select "Select One 715 LAKE ST, HUNTINGTON BEACH, CA 622 GENEVA AVE, HUNTINGTON BEACH, …" at bounding box center [581, 412] width 331 height 35
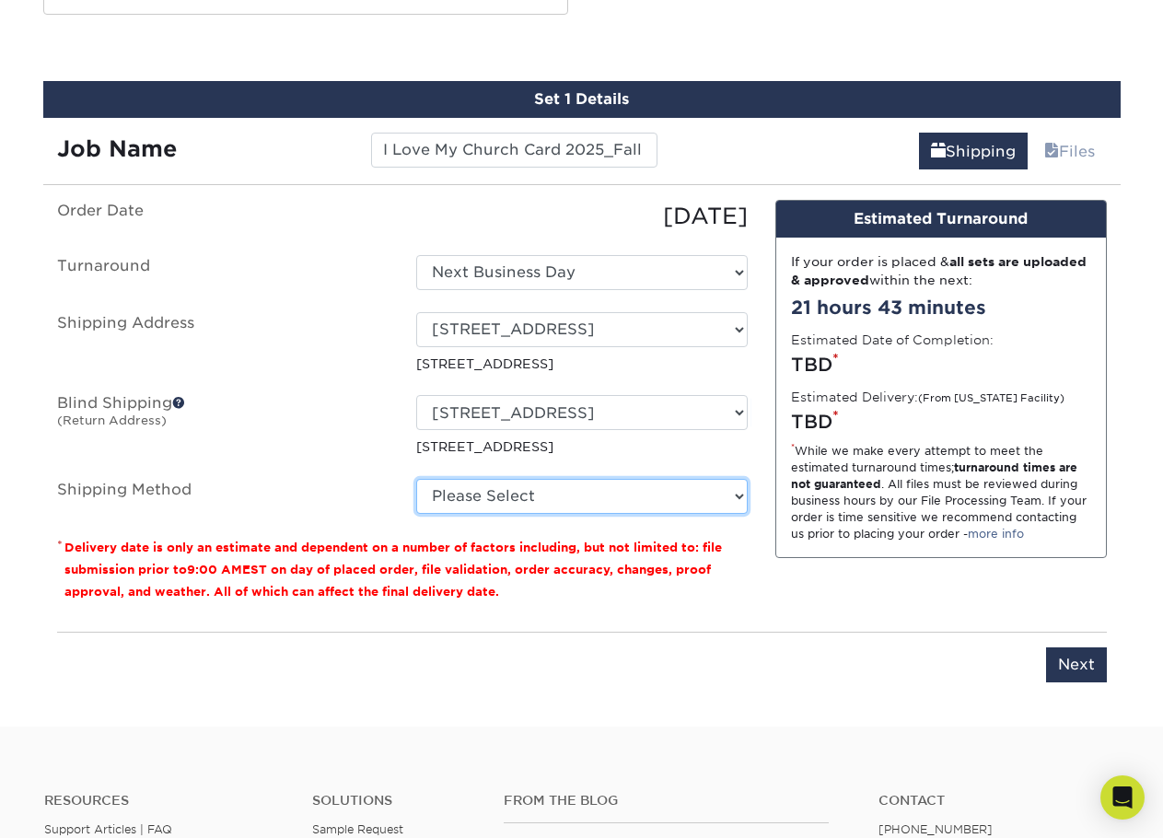
click at [684, 490] on select "Please Select Ground Shipping (+$8.96) 3 Day Shipping Service (+$20.06) 2 Day A…" at bounding box center [581, 496] width 331 height 35
select select "02"
click at [416, 479] on select "Please Select Ground Shipping (+$8.96) 3 Day Shipping Service (+$20.06) 2 Day A…" at bounding box center [581, 496] width 331 height 35
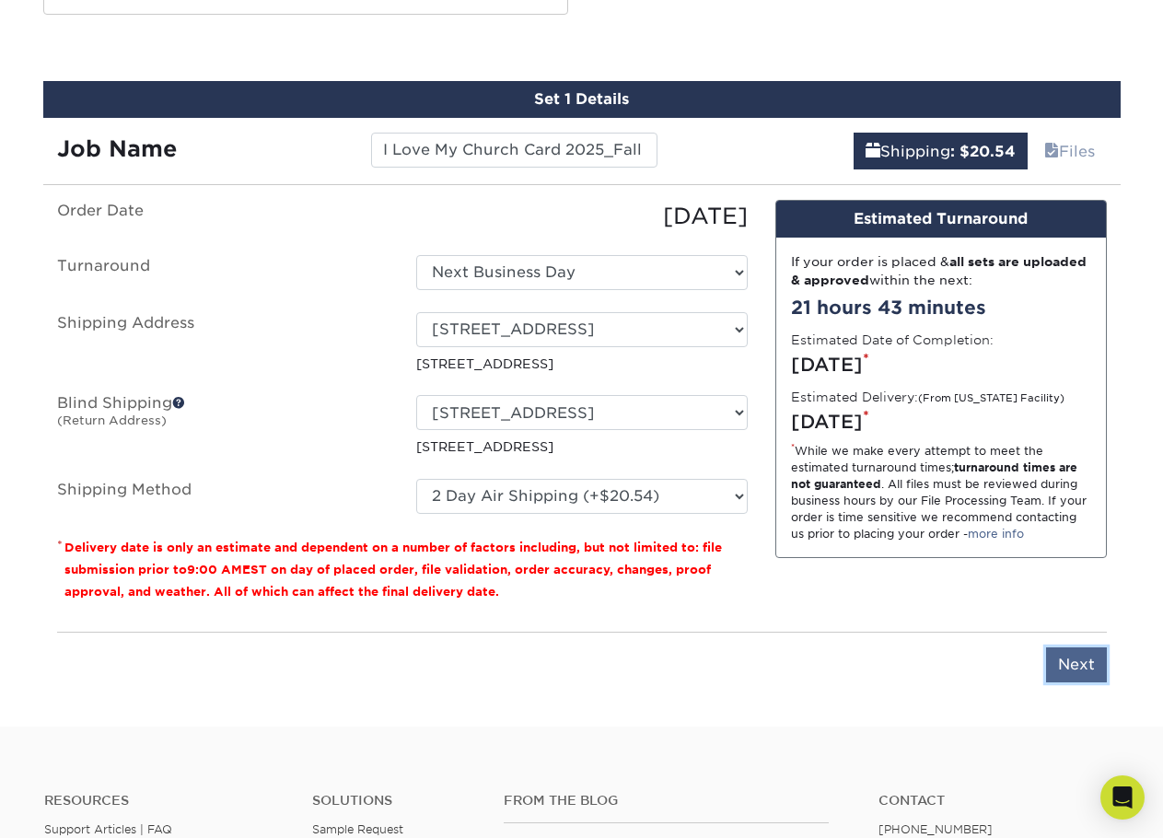
click at [1074, 655] on input "Next" at bounding box center [1076, 664] width 61 height 35
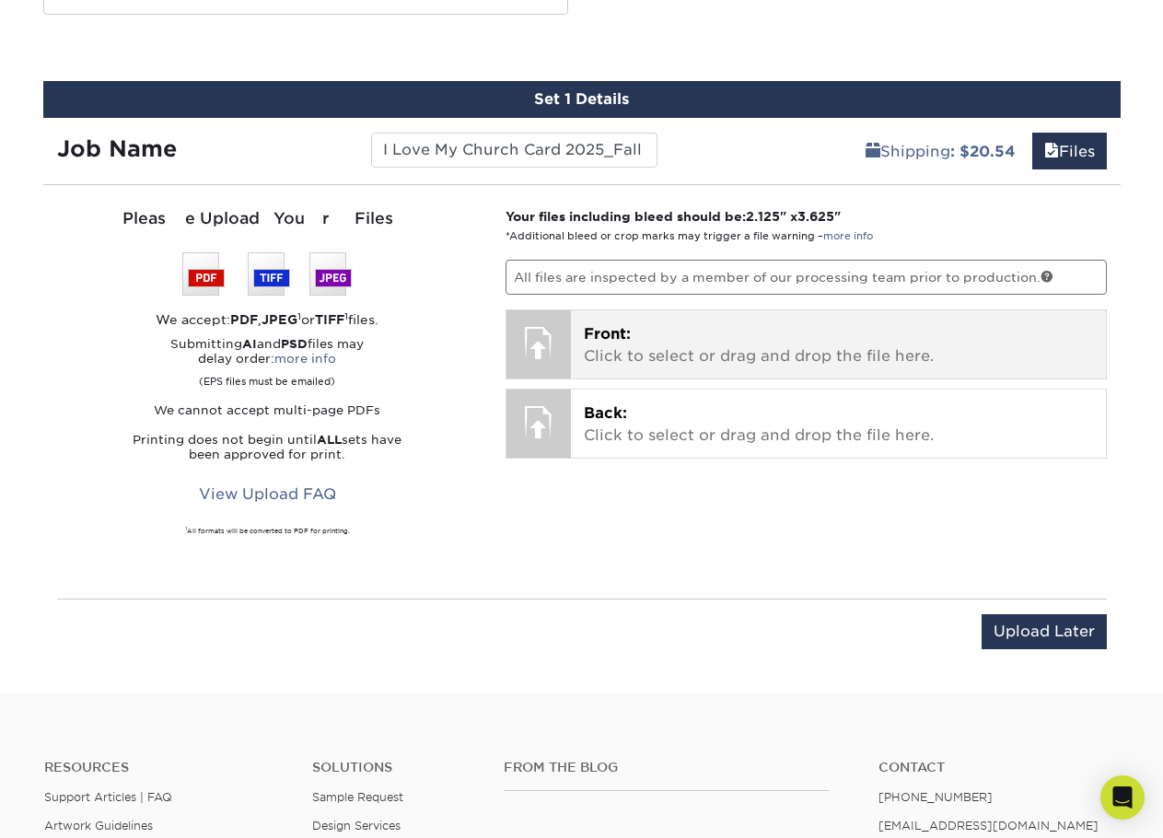
click at [587, 332] on span "Front:" at bounding box center [607, 333] width 47 height 17
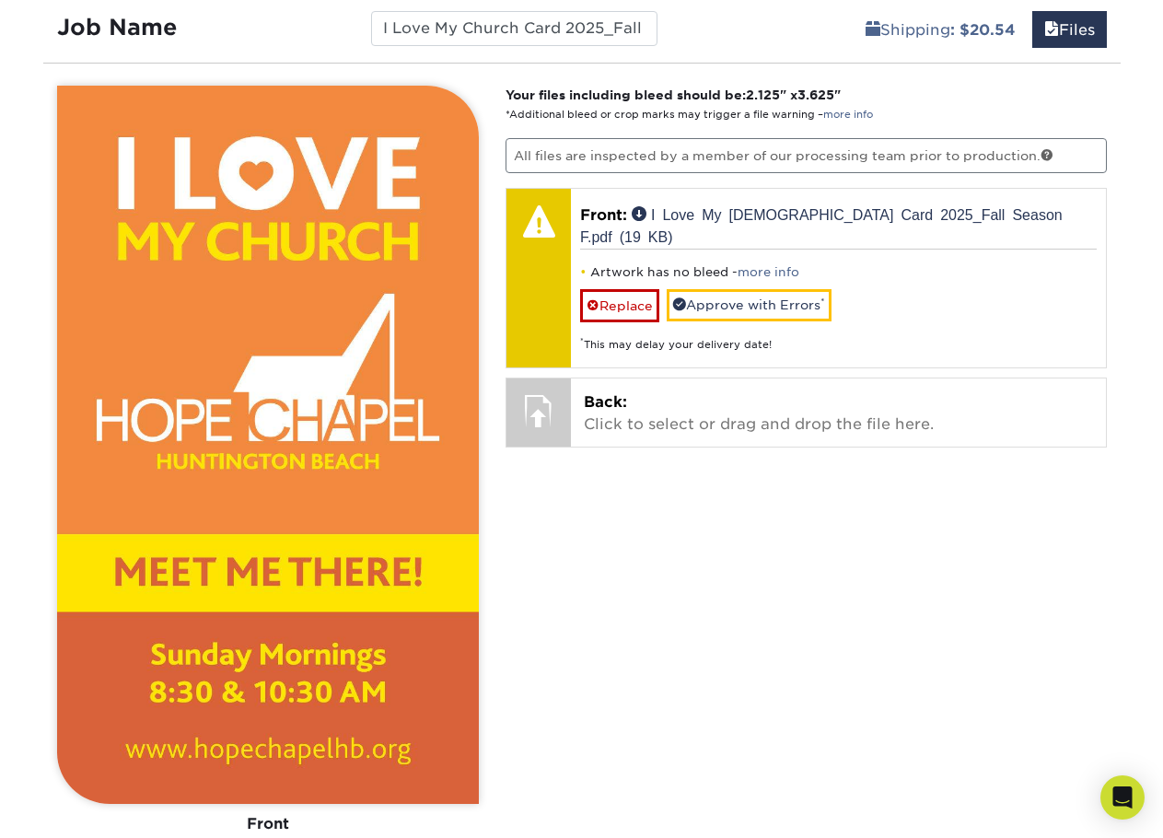
scroll to position [1105, 0]
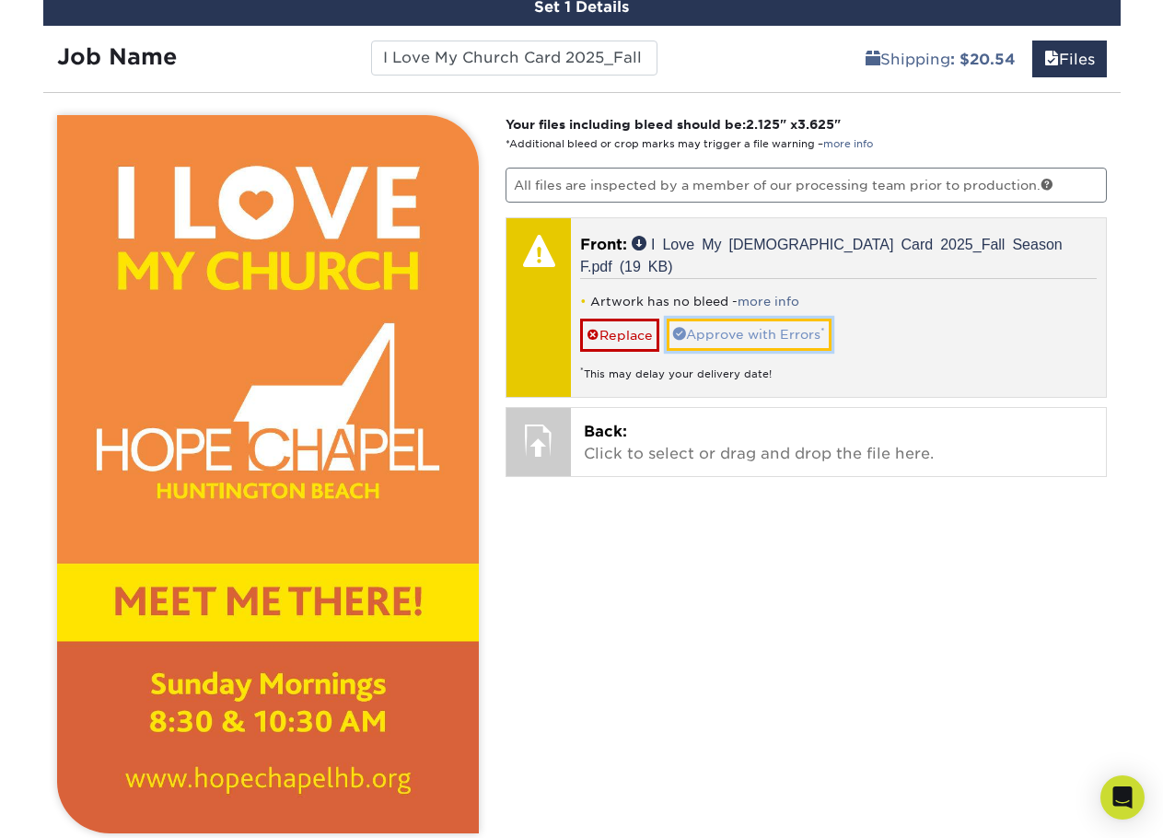
click at [745, 319] on link "Approve with Errors *" at bounding box center [749, 334] width 165 height 31
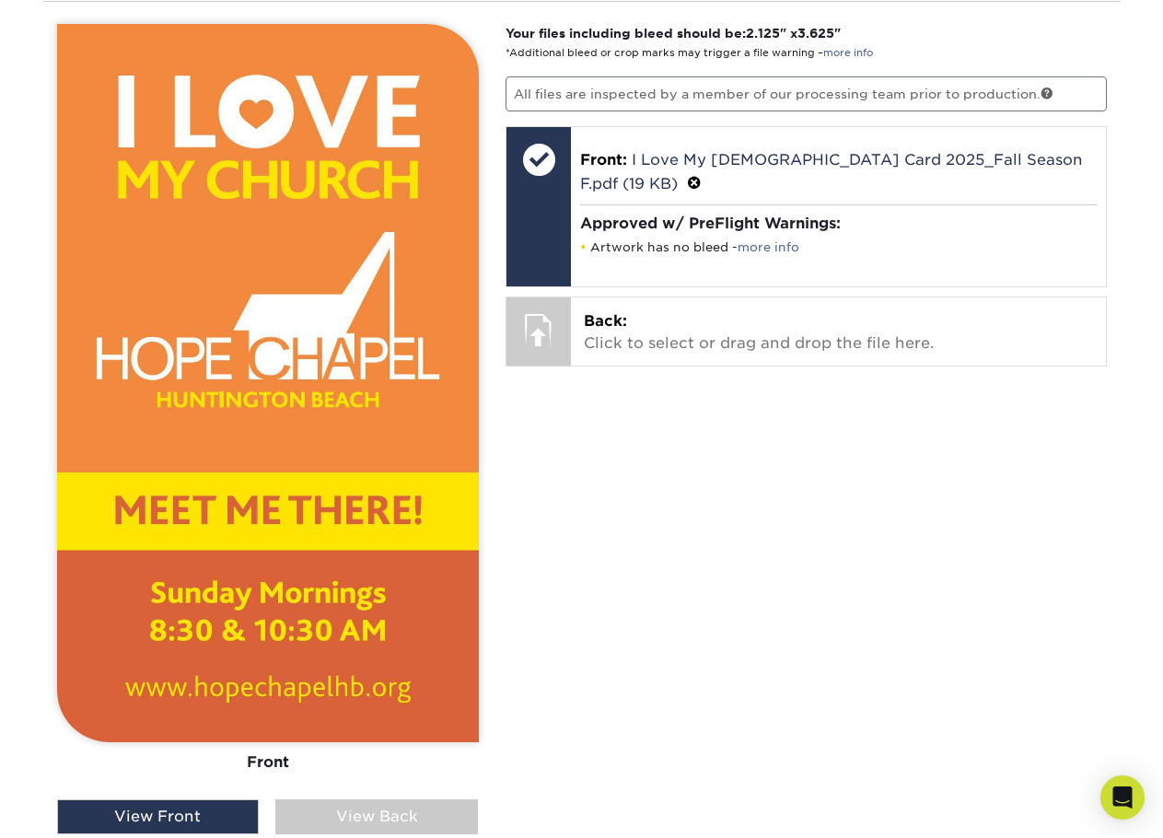
scroll to position [1197, 0]
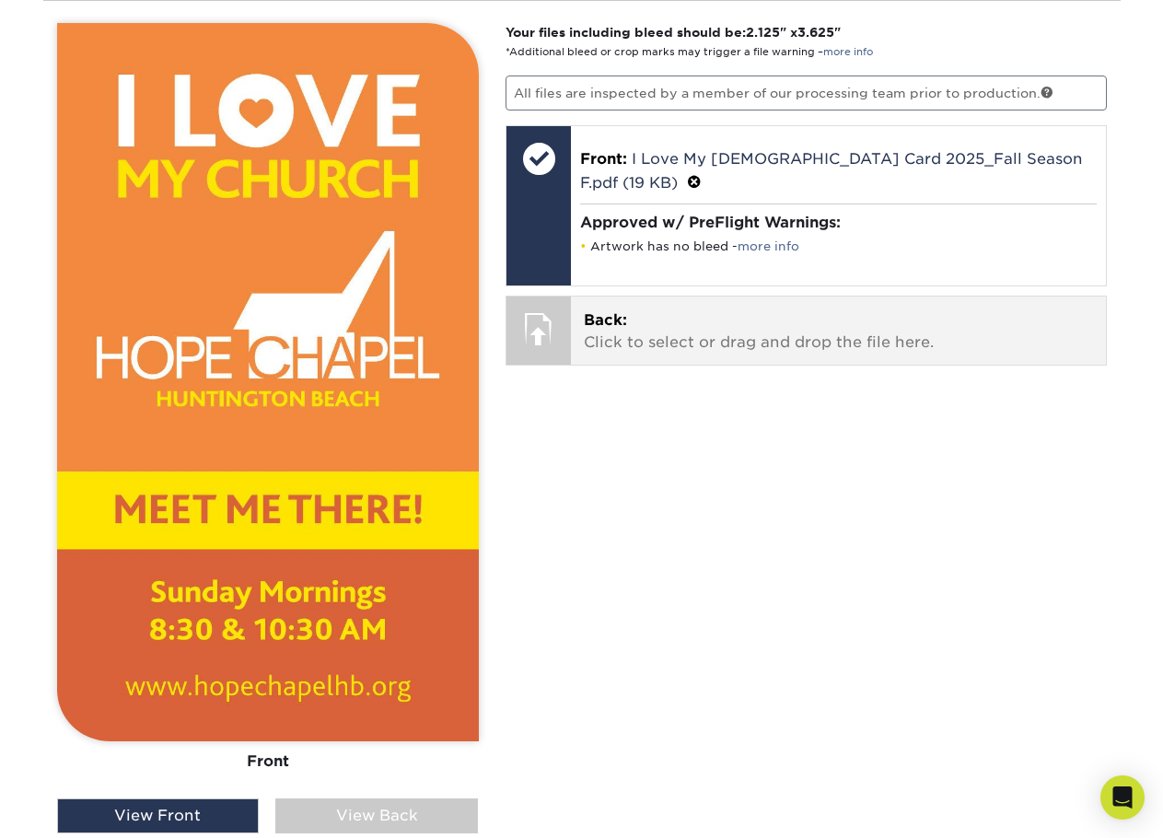
click at [700, 318] on p "Back: Click to select or drag and drop the file here." at bounding box center [838, 331] width 509 height 44
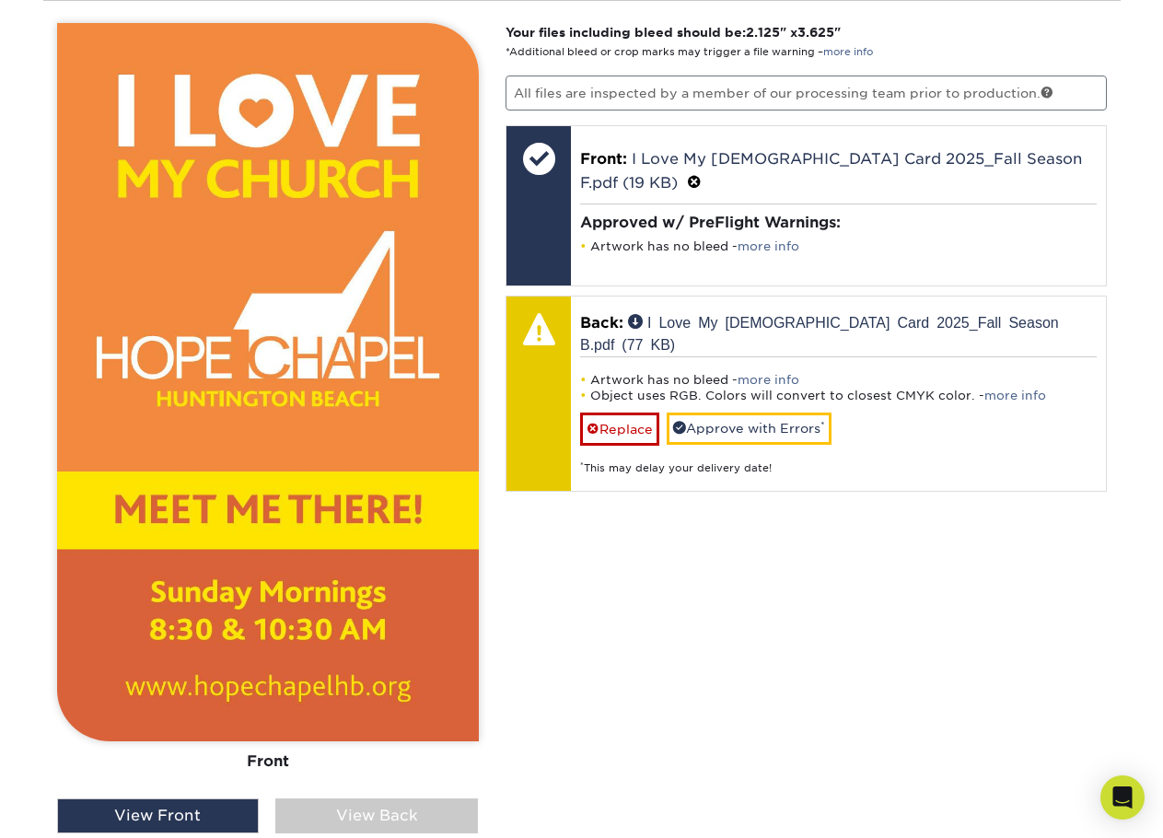
click at [697, 561] on div "Your files including bleed should be: 2.125 " x 3.625 " *Additional bleed or cr…" at bounding box center [806, 487] width 629 height 928
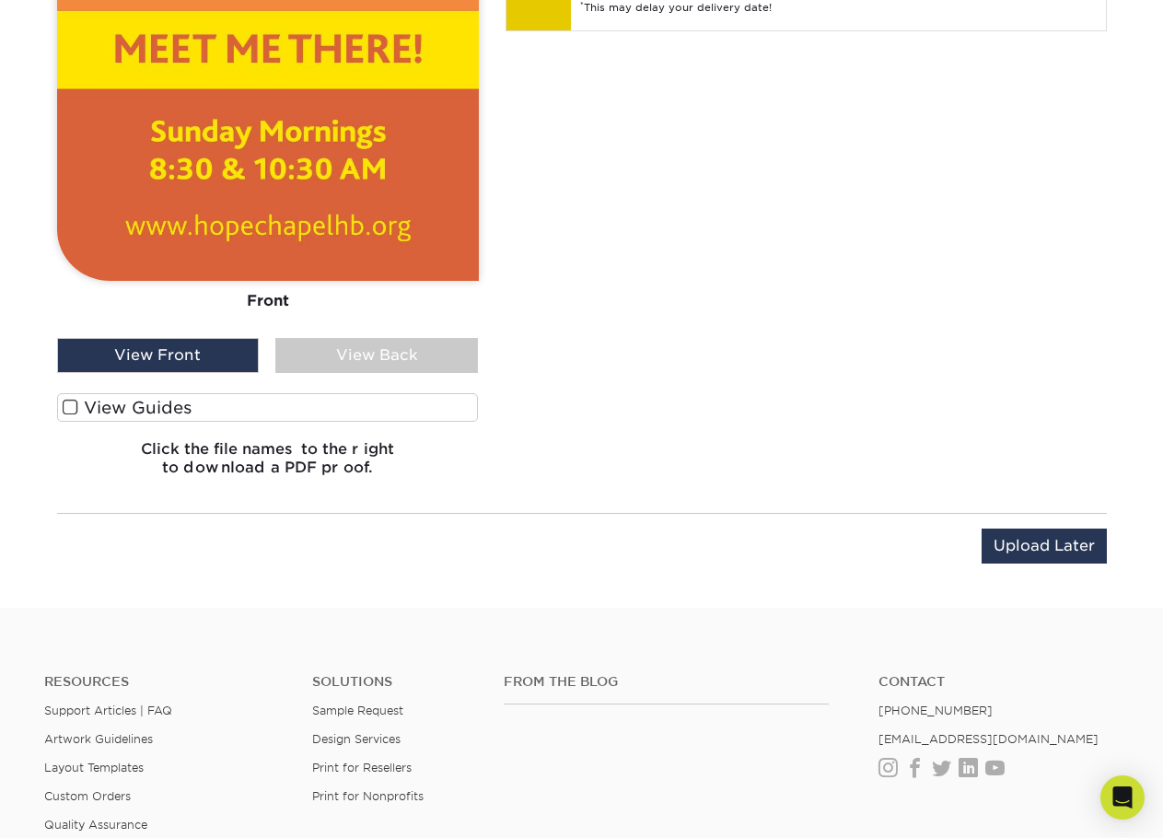
scroll to position [1013, 0]
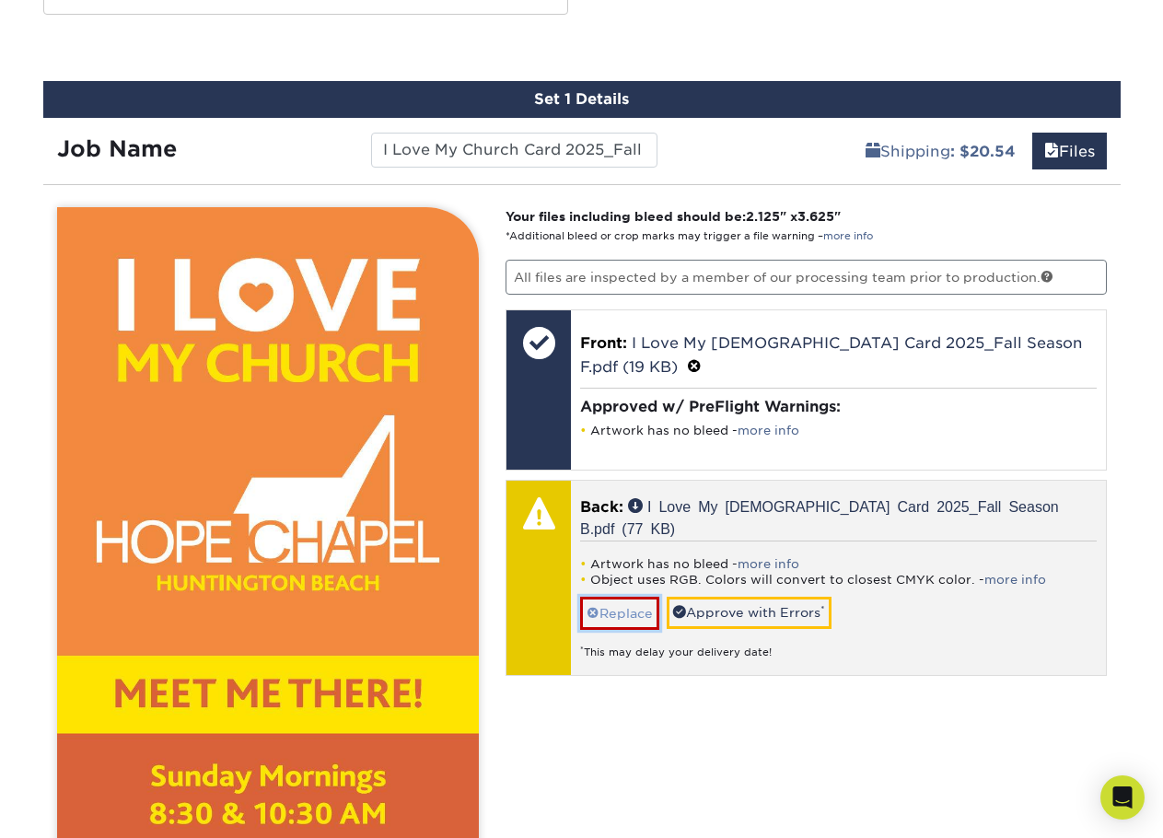
click at [645, 597] on link "Replace" at bounding box center [619, 613] width 79 height 32
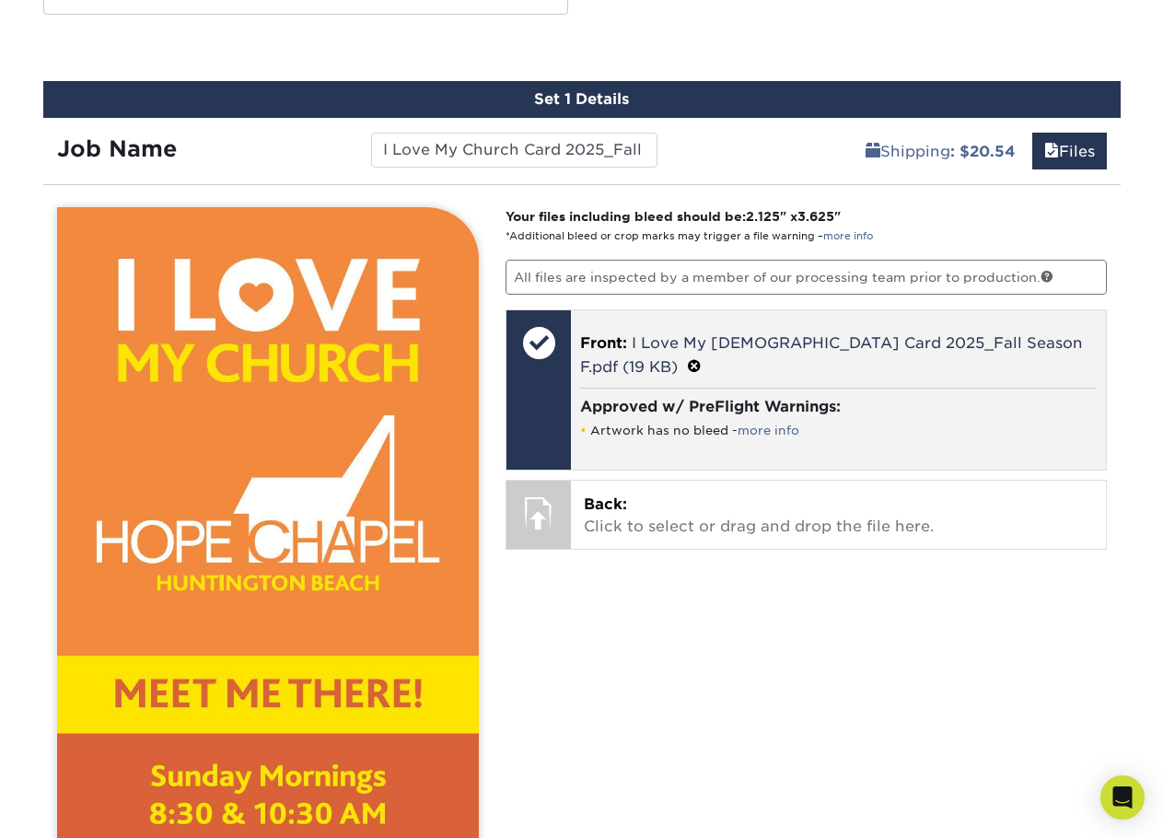
click at [876, 398] on h4 "Approved w/ PreFlight Warnings:" at bounding box center [838, 406] width 516 height 17
click at [776, 423] on link "more info" at bounding box center [768, 430] width 62 height 14
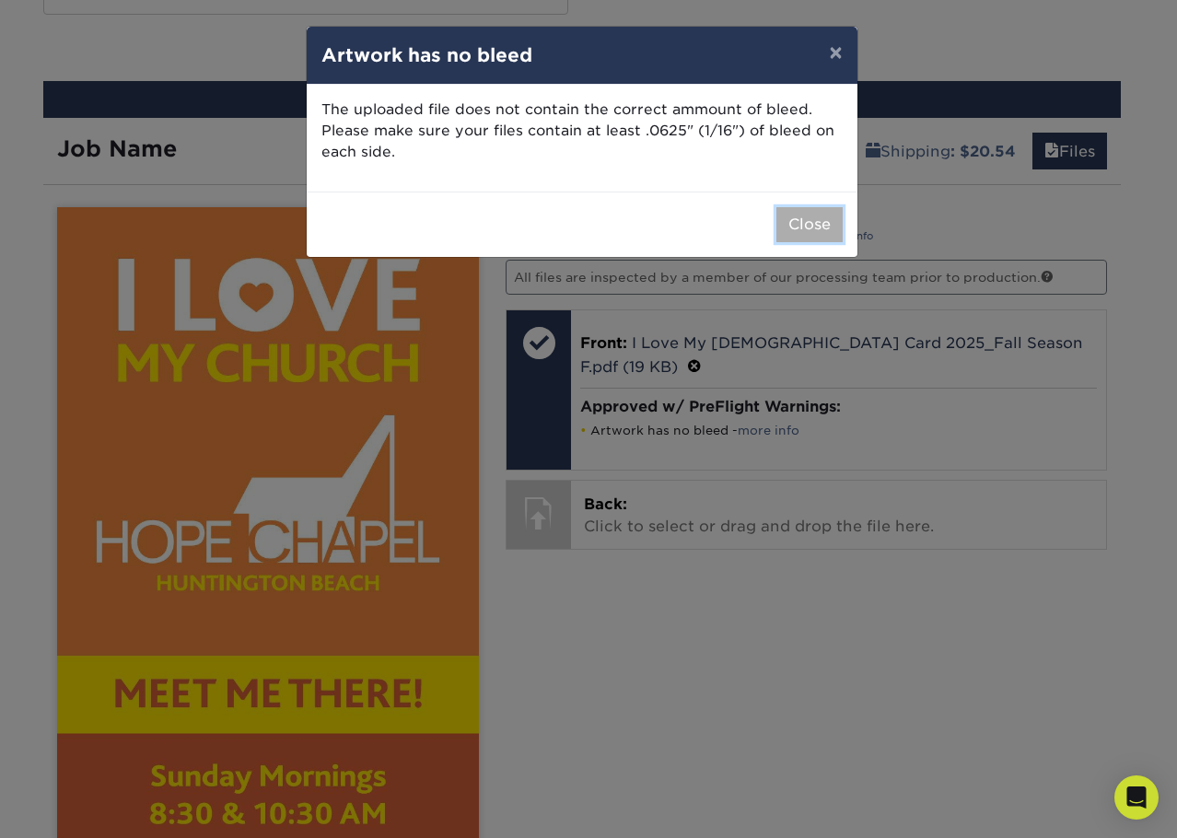
click at [802, 223] on button "Close" at bounding box center [809, 224] width 66 height 35
